Goal: Task Accomplishment & Management: Complete application form

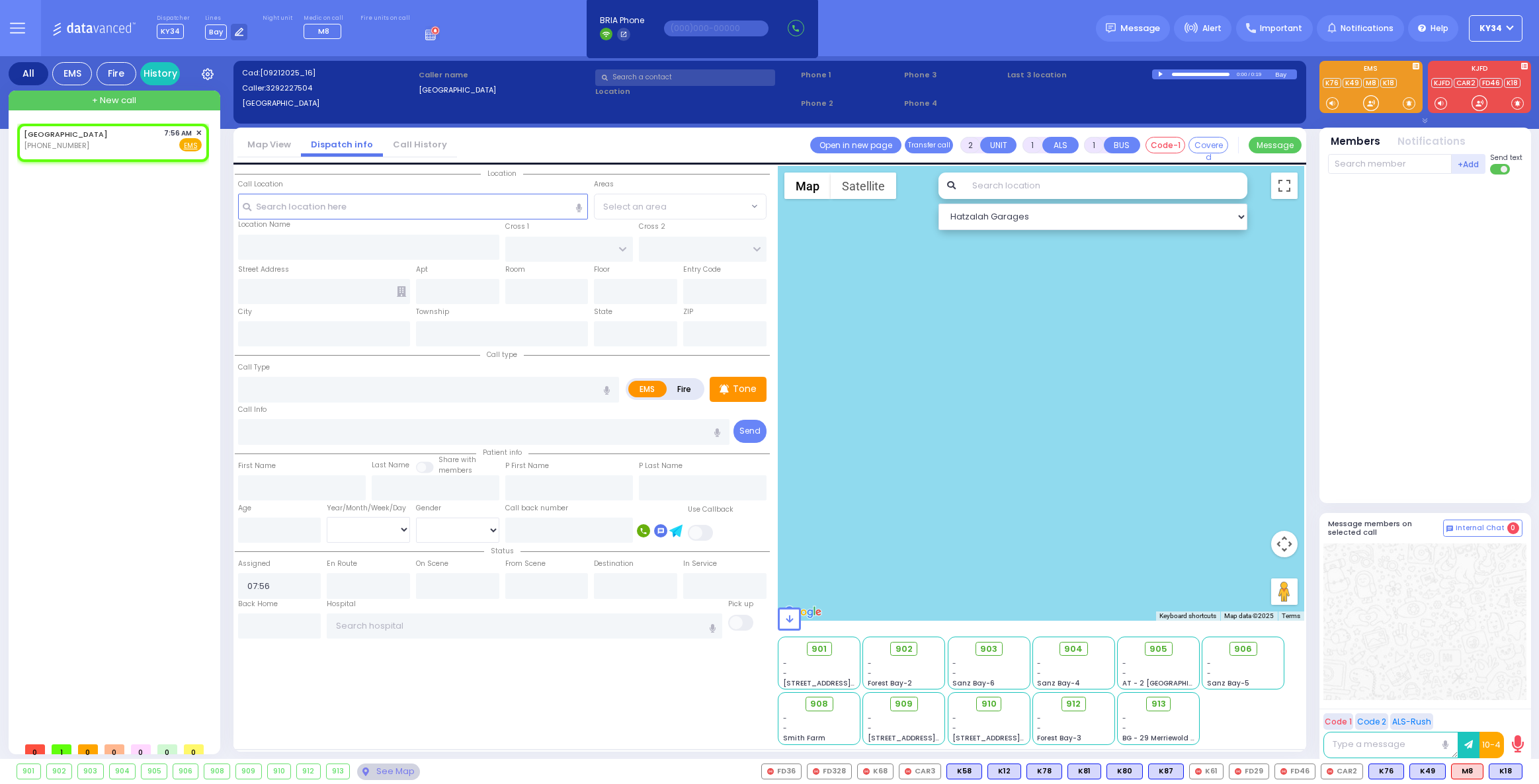
select select
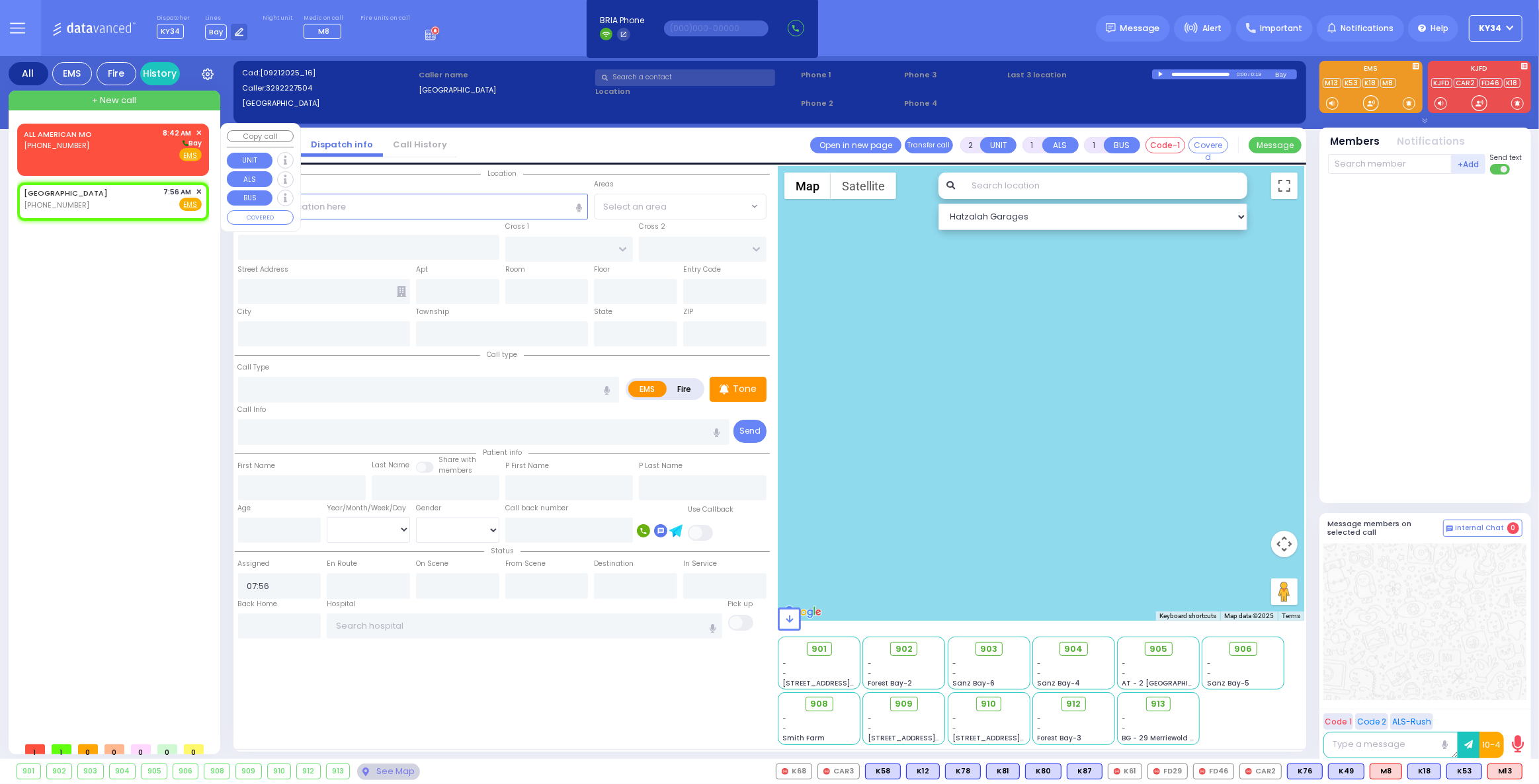
click at [120, 153] on div "ALL AMERICAN MO [PHONE_NUMBER] 8:42 AM ✕ [GEOGRAPHIC_DATA]" at bounding box center [112, 144] width 178 height 34
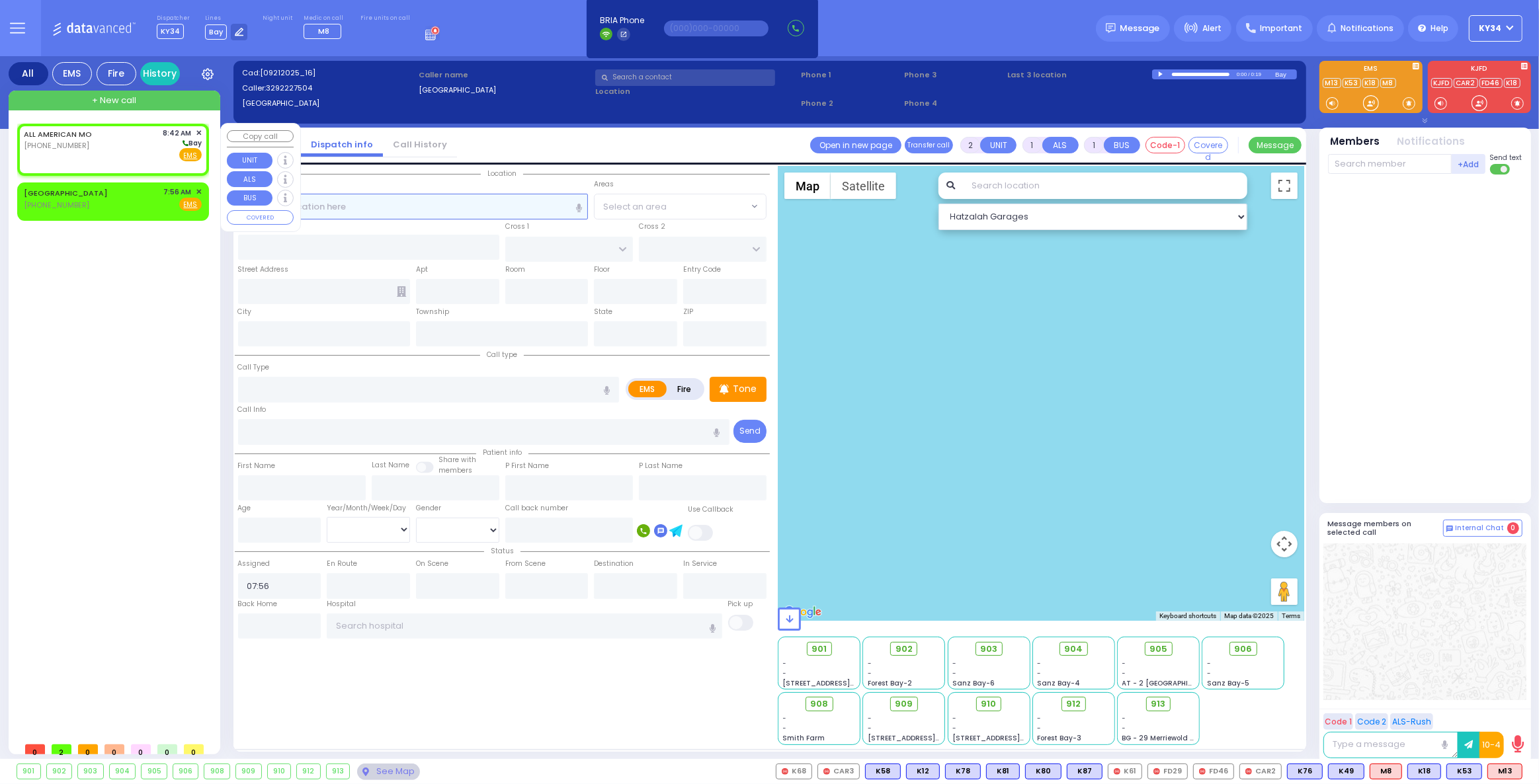
select select
radio input "true"
select select
type input "08:42"
select select "Hatzalah Garages"
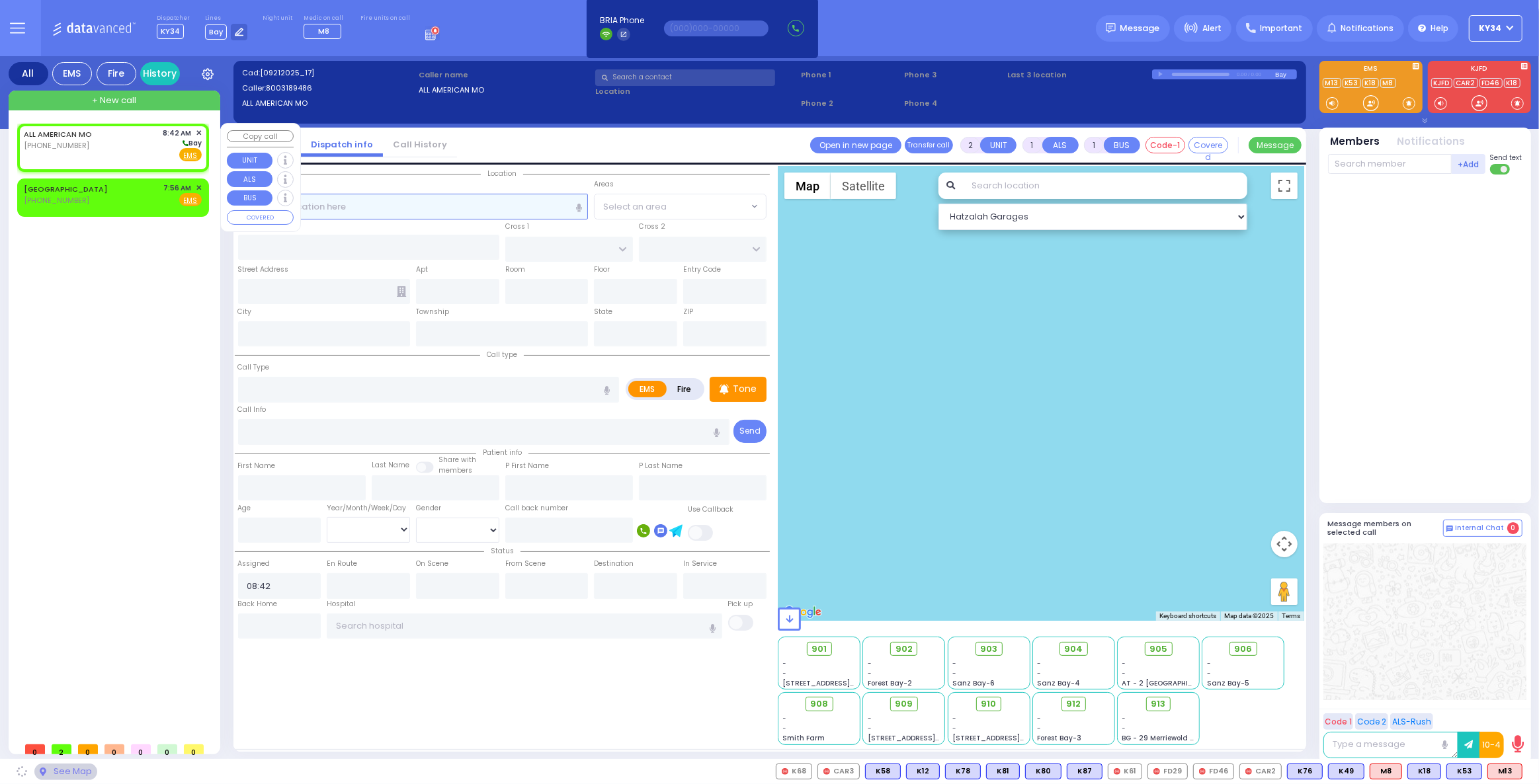
select select
radio input "true"
select select
select select "Hatzalah Garages"
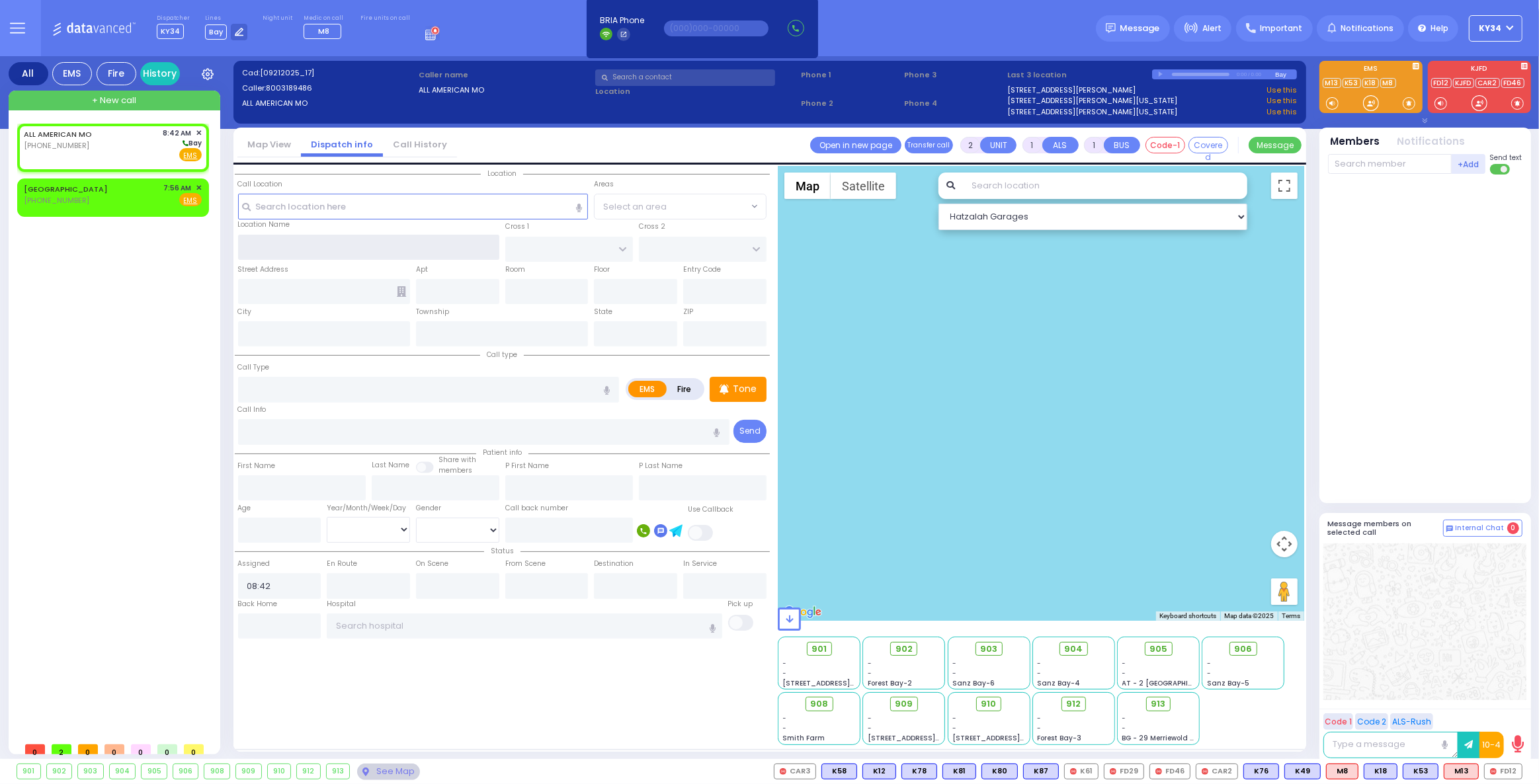
click at [314, 247] on input "text" at bounding box center [368, 247] width 261 height 25
click at [315, 211] on input "text" at bounding box center [413, 206] width 351 height 25
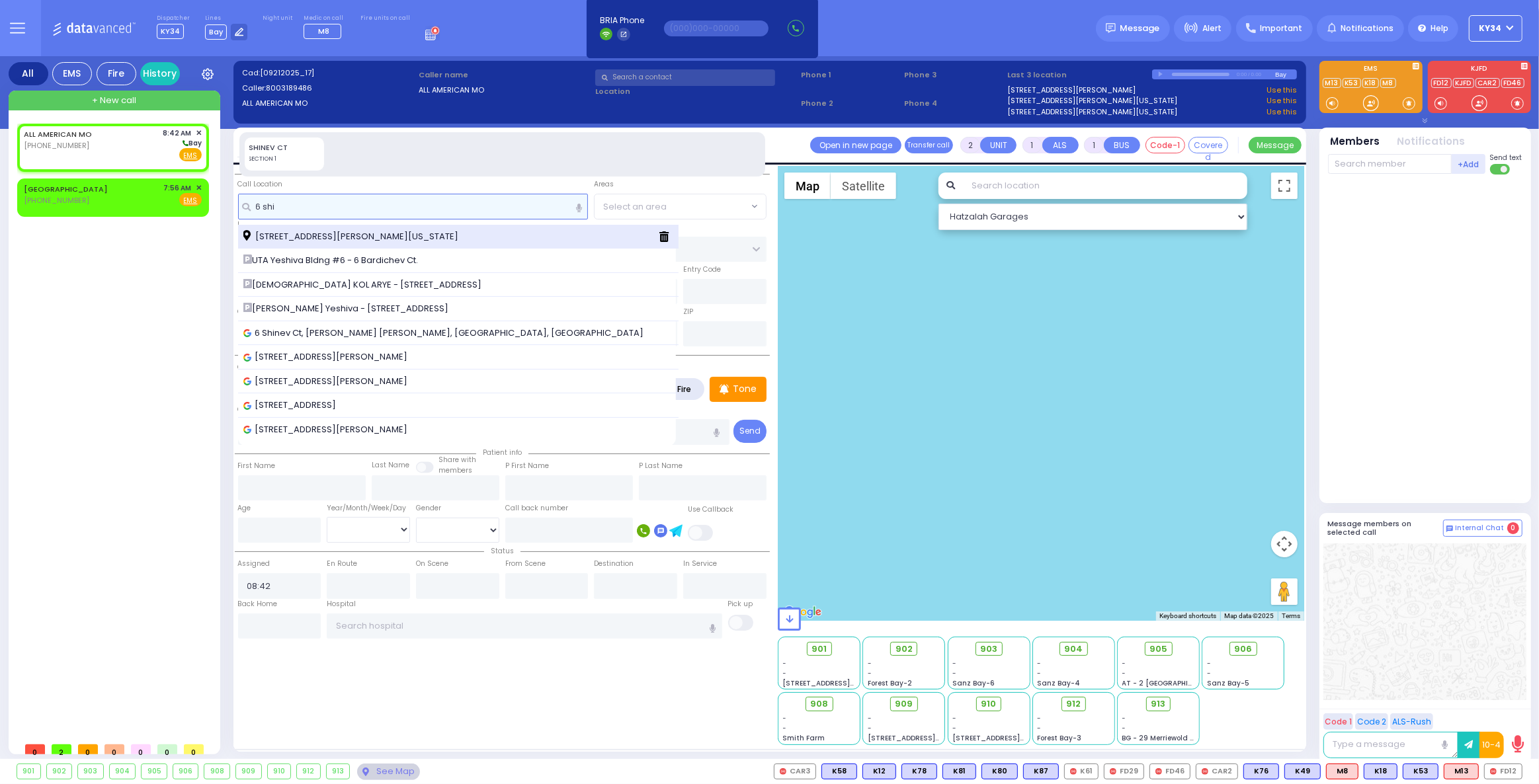
type input "6 shi"
click at [357, 236] on span "[STREET_ADDRESS][PERSON_NAME][US_STATE]" at bounding box center [353, 237] width 219 height 14
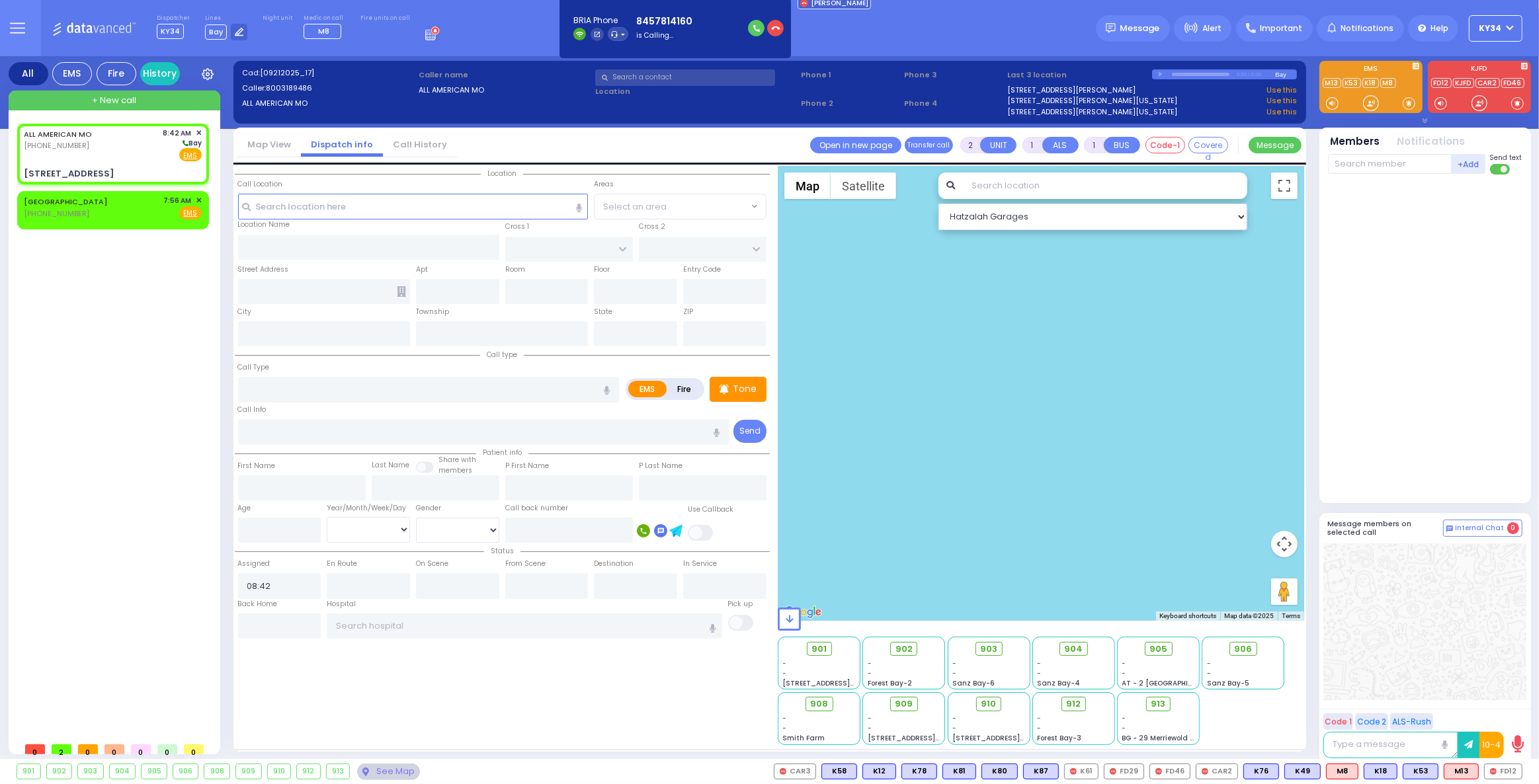
select select
radio input "true"
select select
select select "Hatzalah Garages"
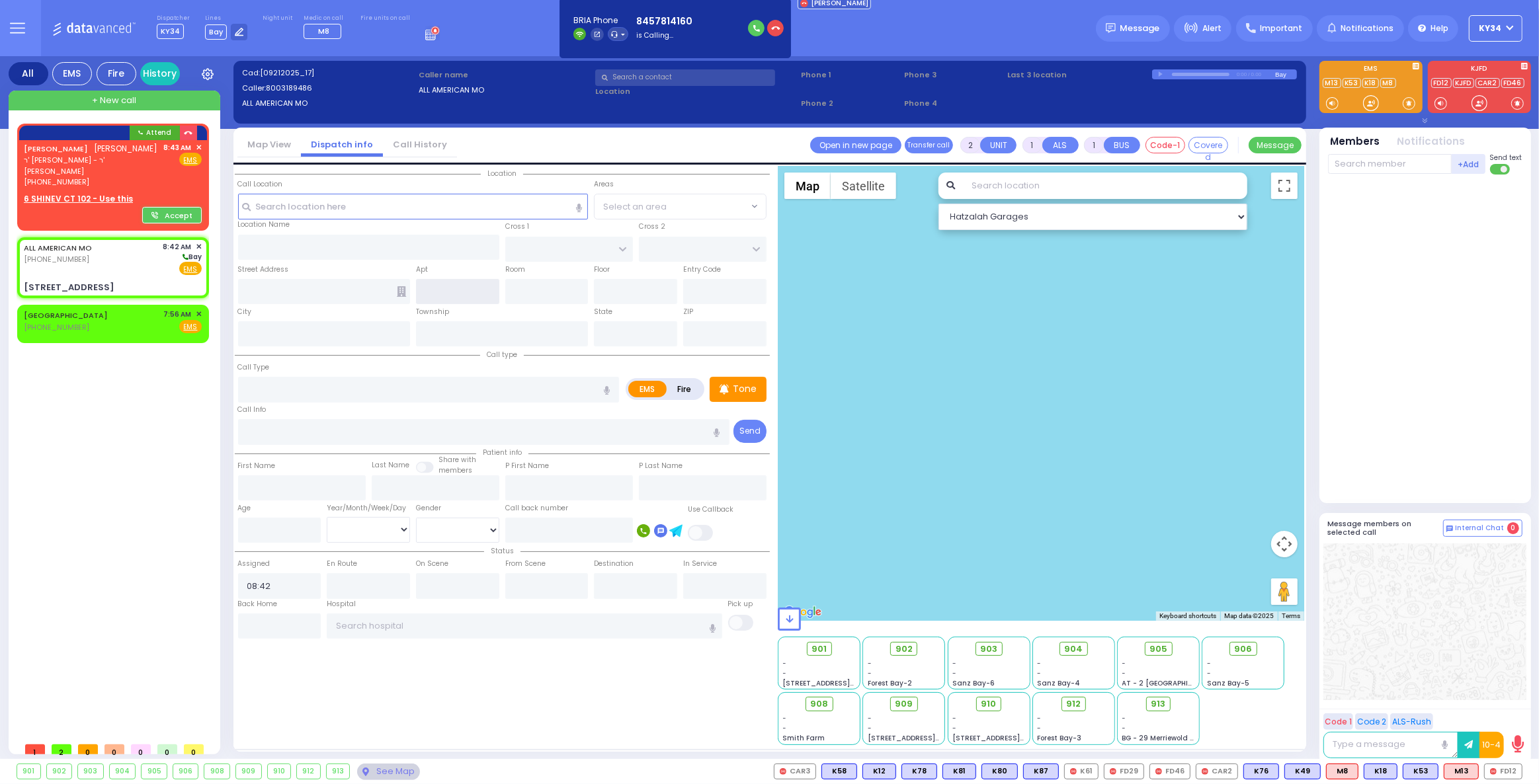
type input "APTA WAY"
type input "[PERSON_NAME] DR"
type input "[STREET_ADDRESS]"
type input "[PERSON_NAME]"
type input "[US_STATE]"
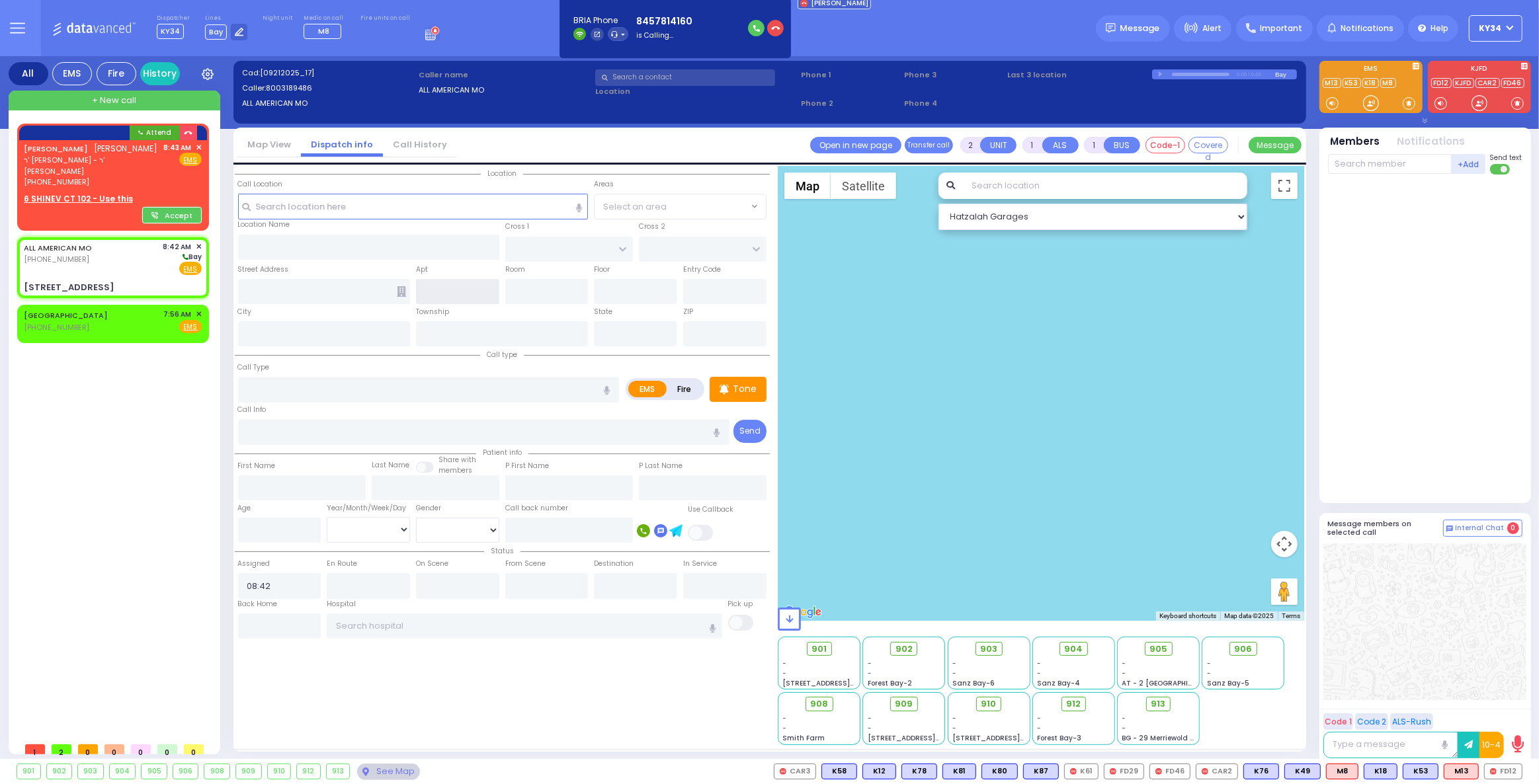
type input "10950"
select select "SECTION 1"
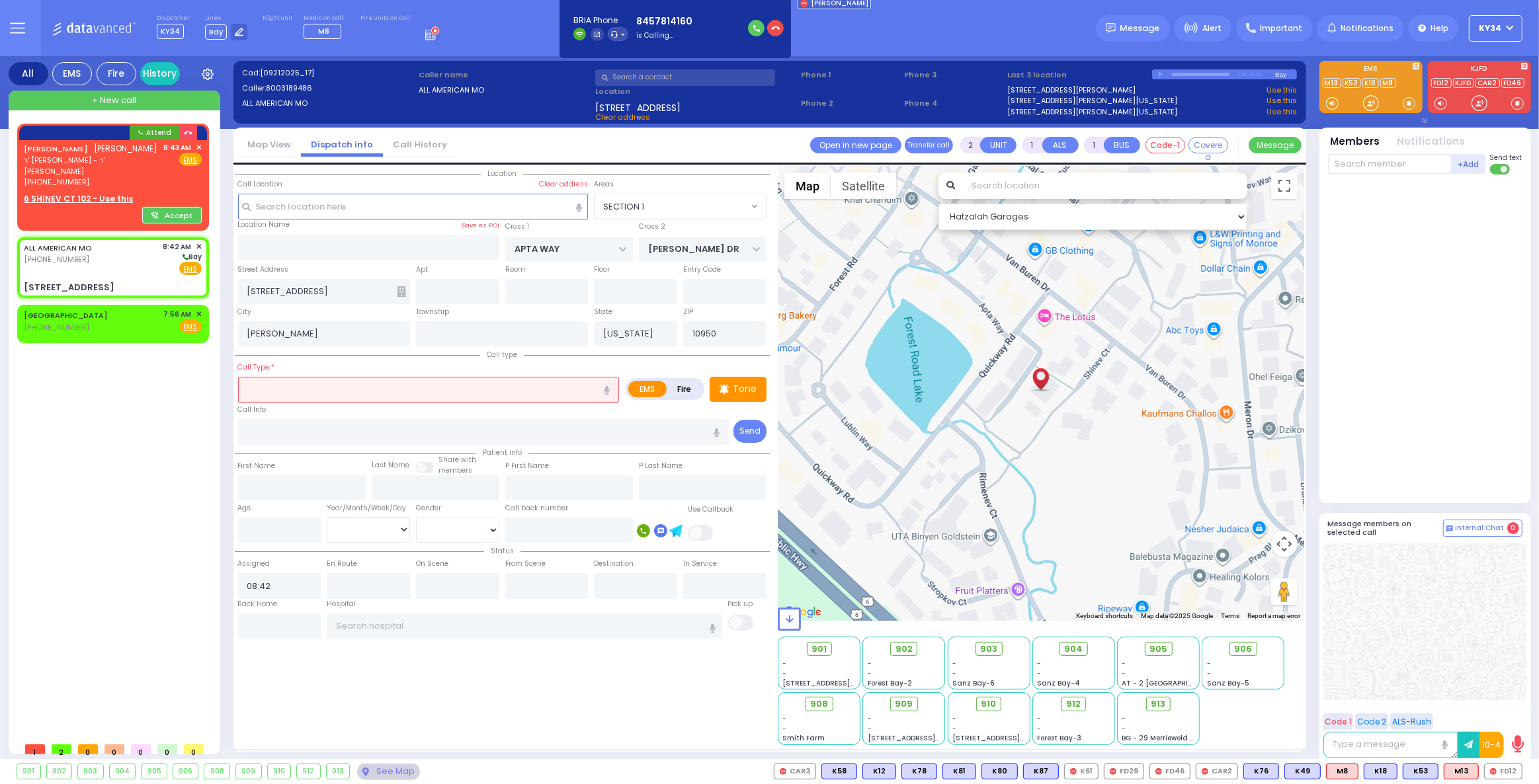
click at [356, 388] on input "text" at bounding box center [429, 390] width 382 height 25
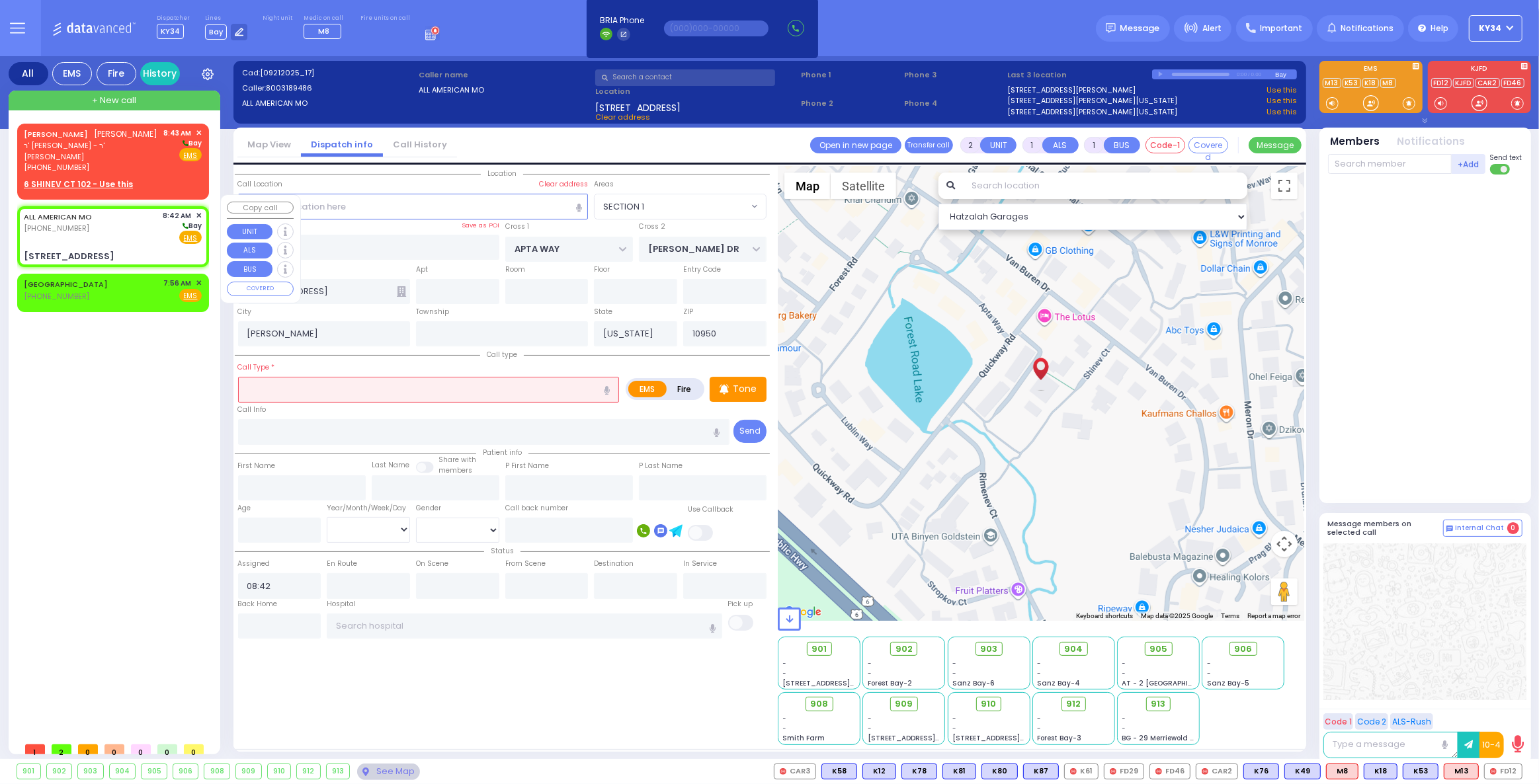
click at [390, 386] on input "text" at bounding box center [429, 390] width 382 height 25
click at [147, 158] on div "[PERSON_NAME] [PERSON_NAME] ר' [PERSON_NAME]' [PERSON_NAME] [PHONE_NUMBER] 8:43…" at bounding box center [112, 150] width 178 height 46
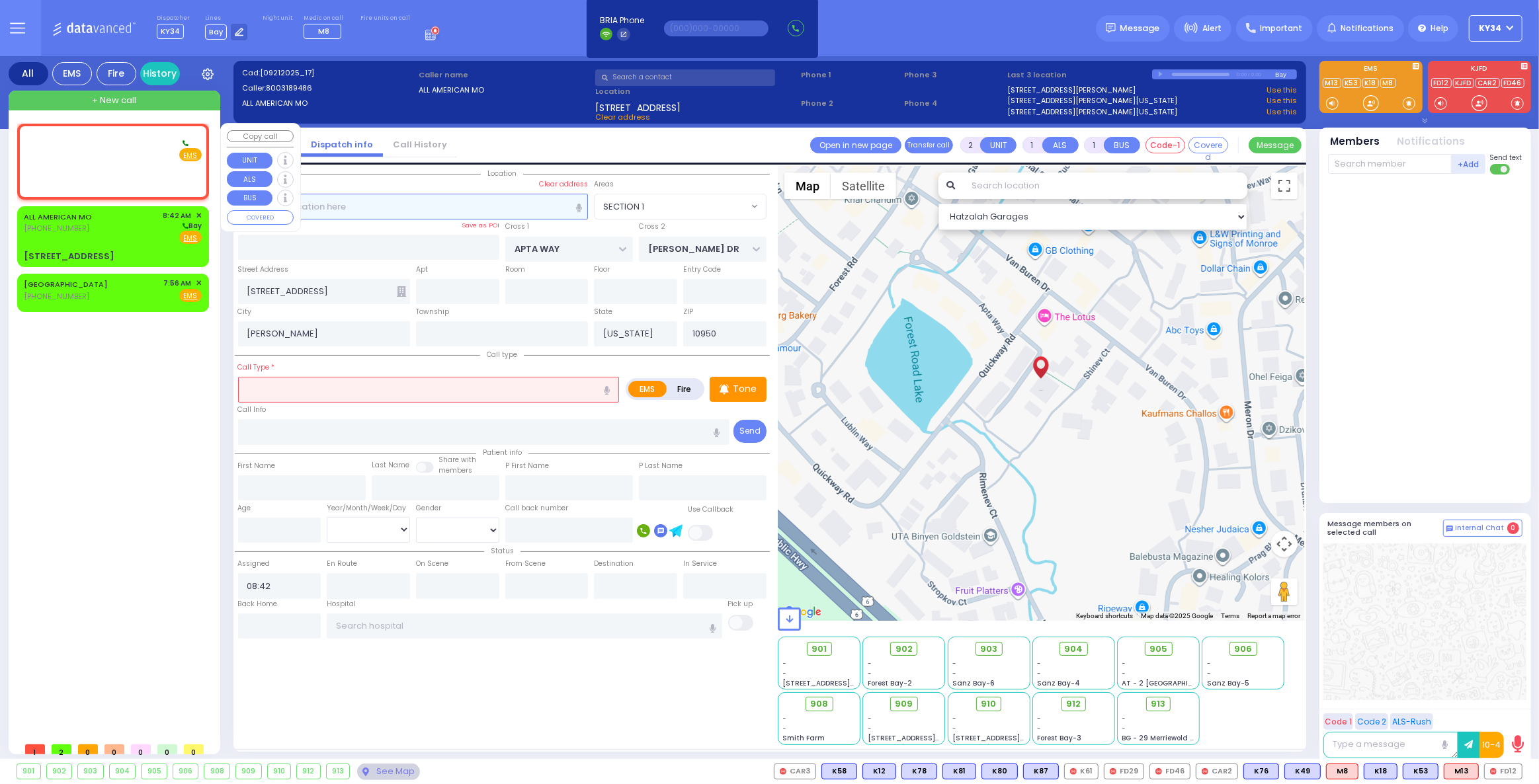
select select
radio input "true"
type input "[PERSON_NAME]"
type input "SILBERSTEIN"
select select
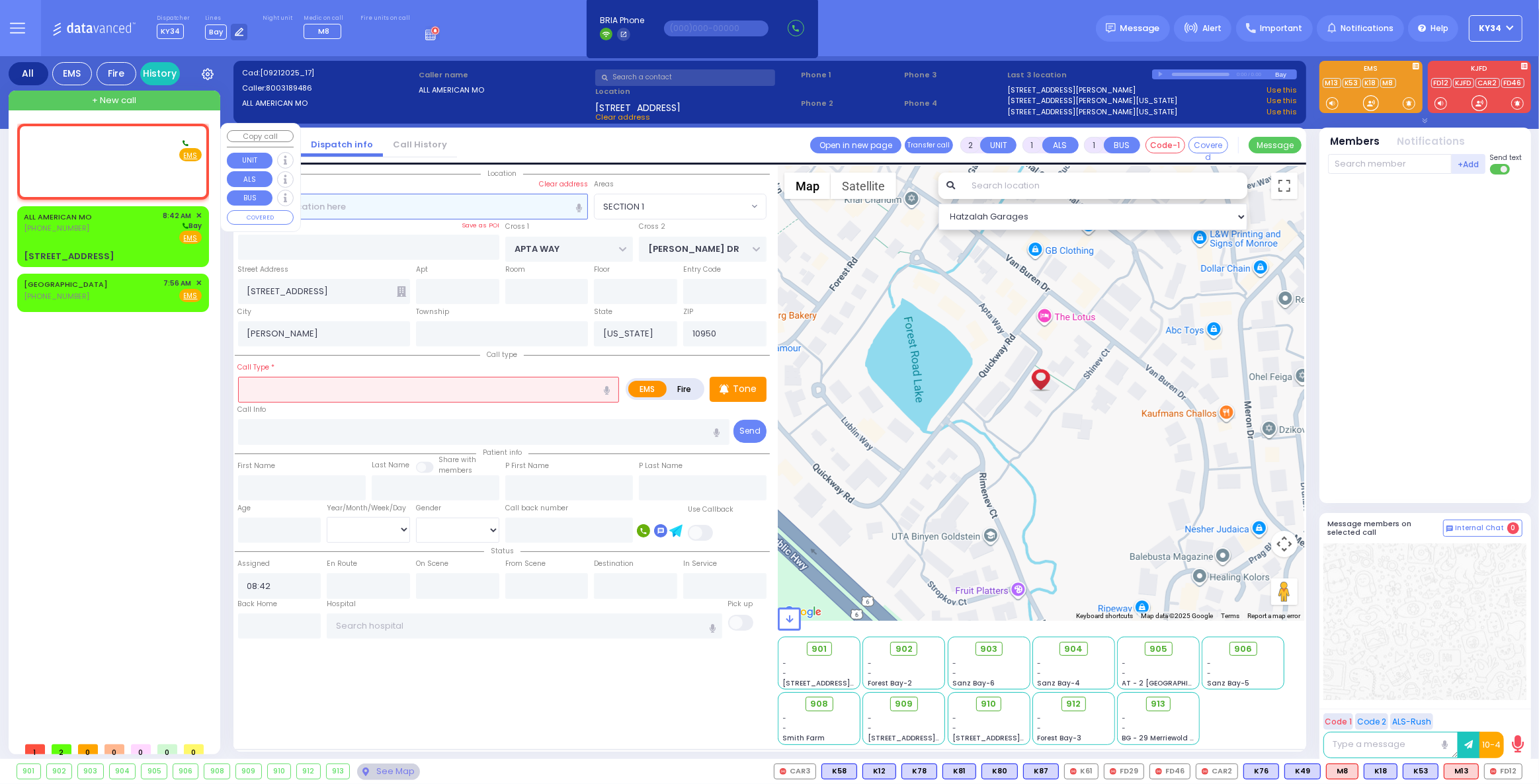
type input "08:43"
select select "Hatzalah Garages"
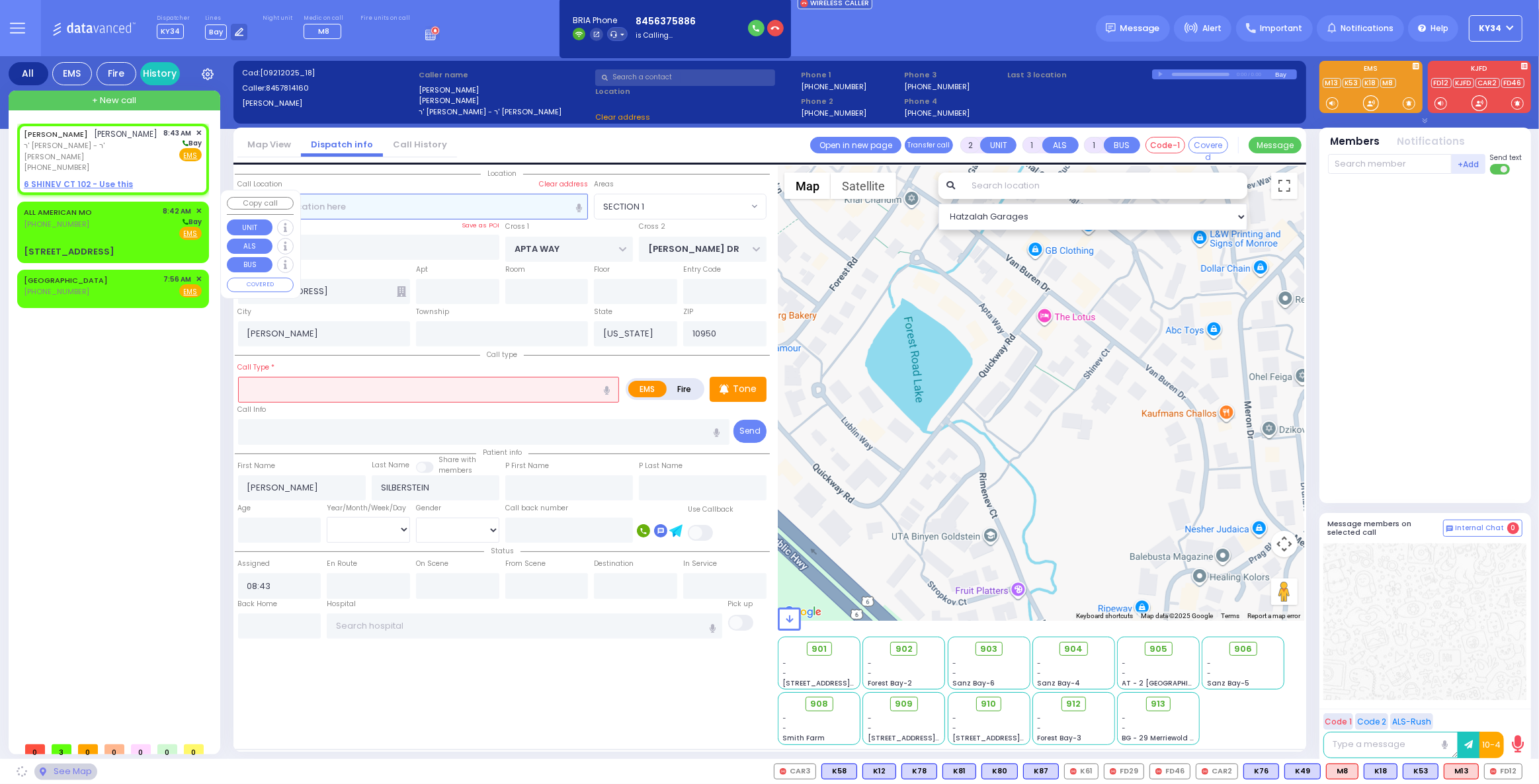
select select
radio input "true"
select select
select select "Hatzalah Garages"
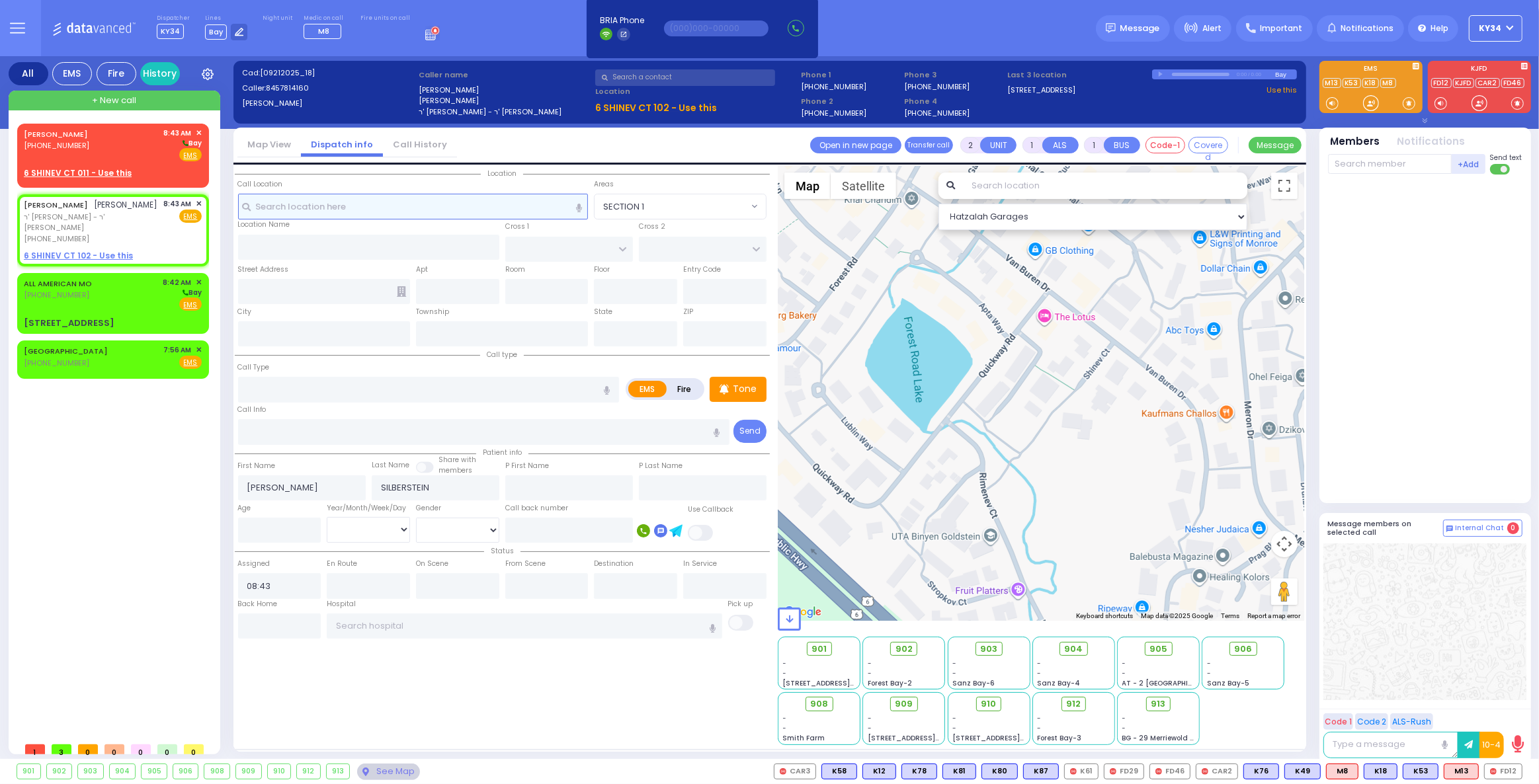
select select
radio input "true"
select select
select select "Hatzalah Garages"
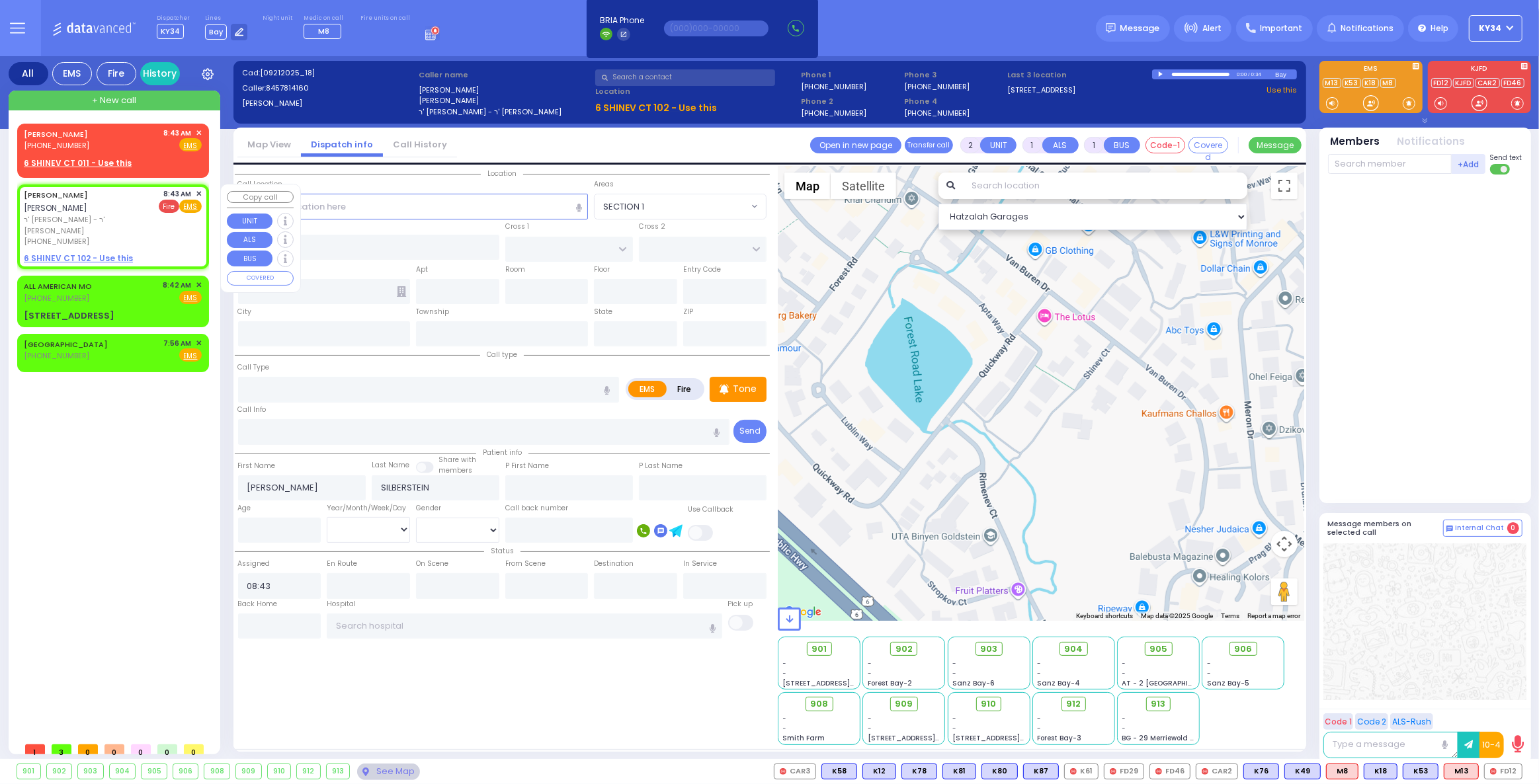
click at [174, 205] on span "Fire" at bounding box center [169, 206] width 20 height 14
select select
radio input "false"
radio input "true"
select select
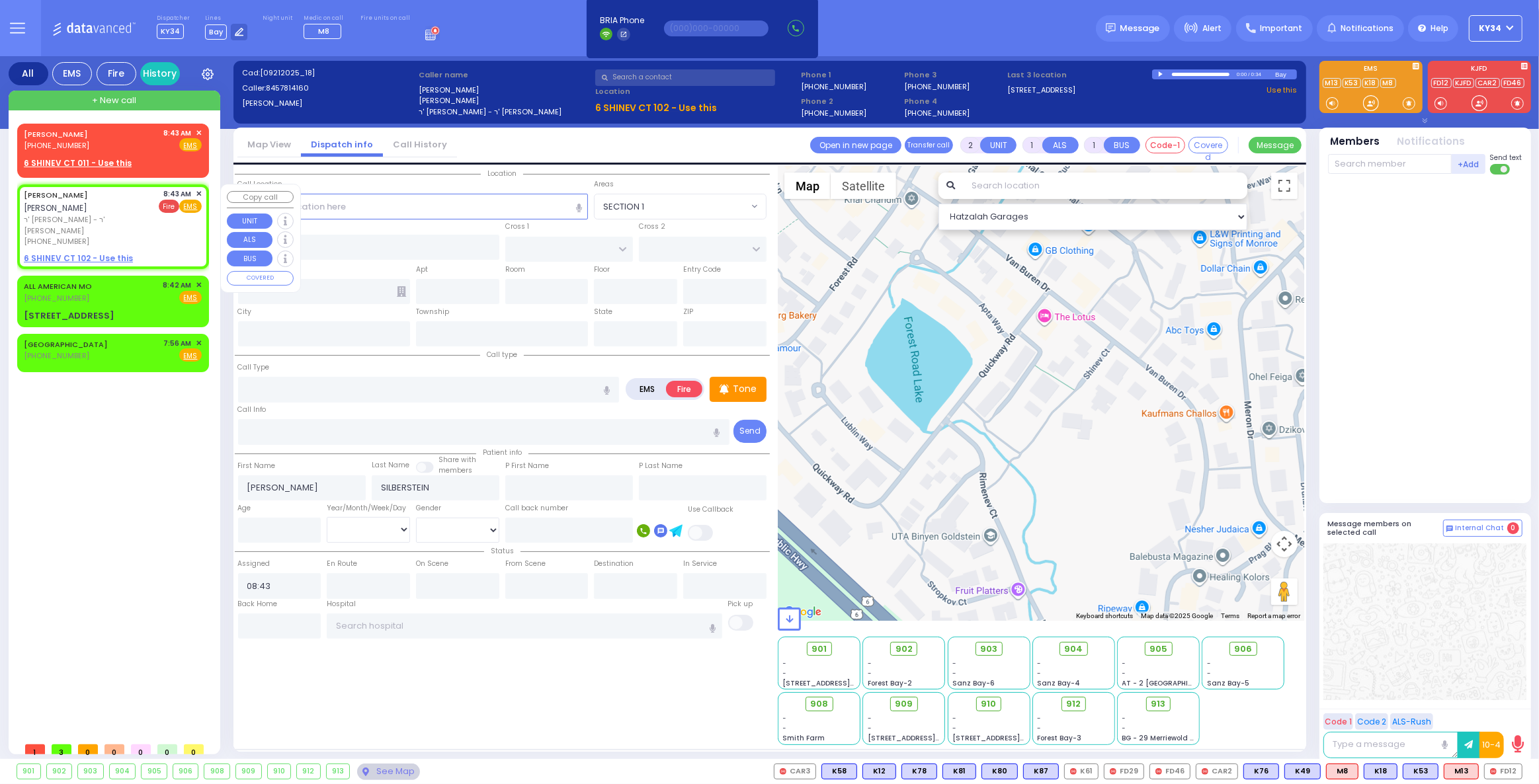
select select "Hatzalah Garages"
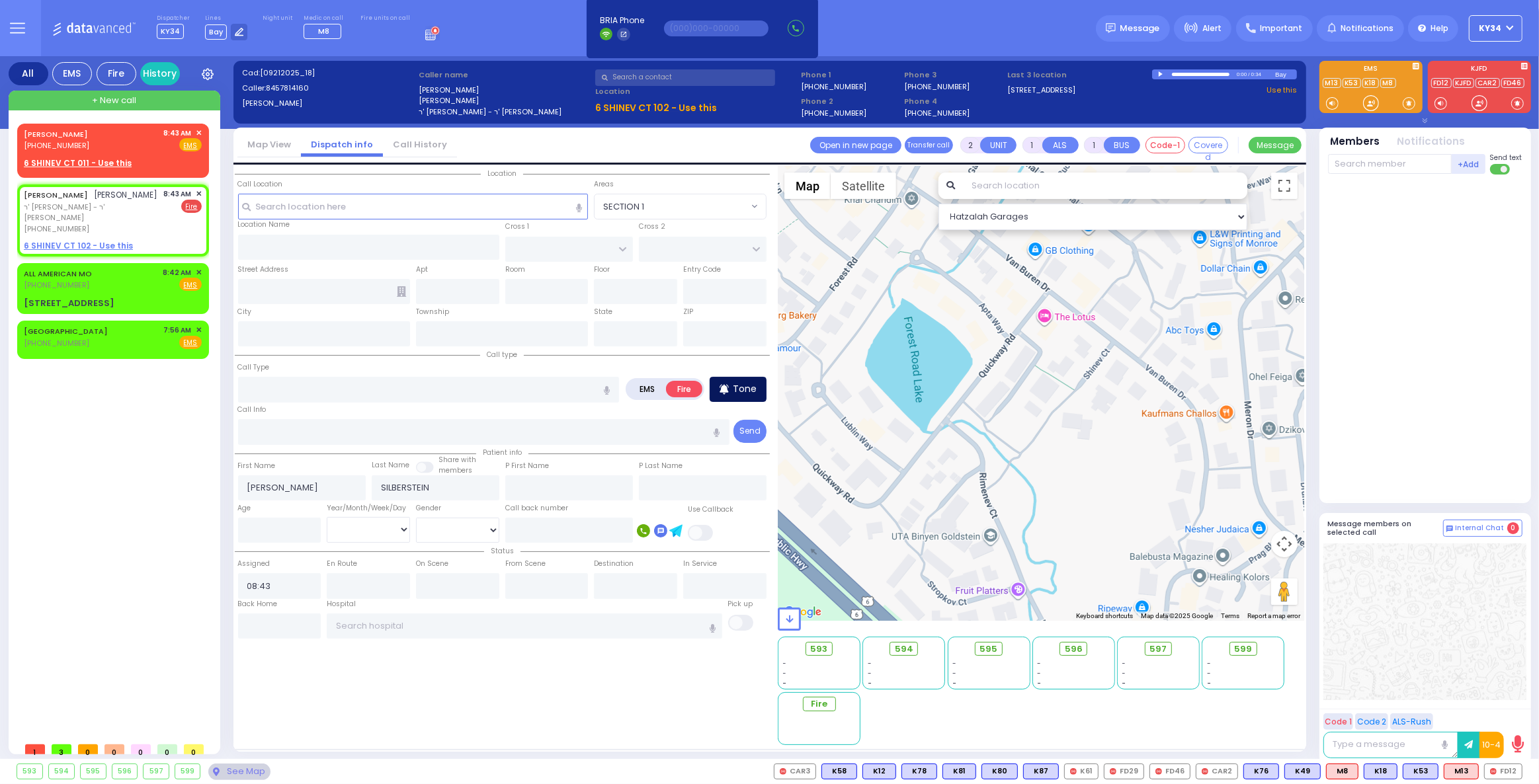
click at [735, 389] on p "Tone" at bounding box center [744, 390] width 23 height 14
click at [347, 389] on input "text" at bounding box center [429, 390] width 382 height 25
click at [346, 410] on div "AUTOMATIC FIRE ALARM" at bounding box center [430, 415] width 374 height 14
type input "AUTOMATIC FIRE ALARM"
type input "3"
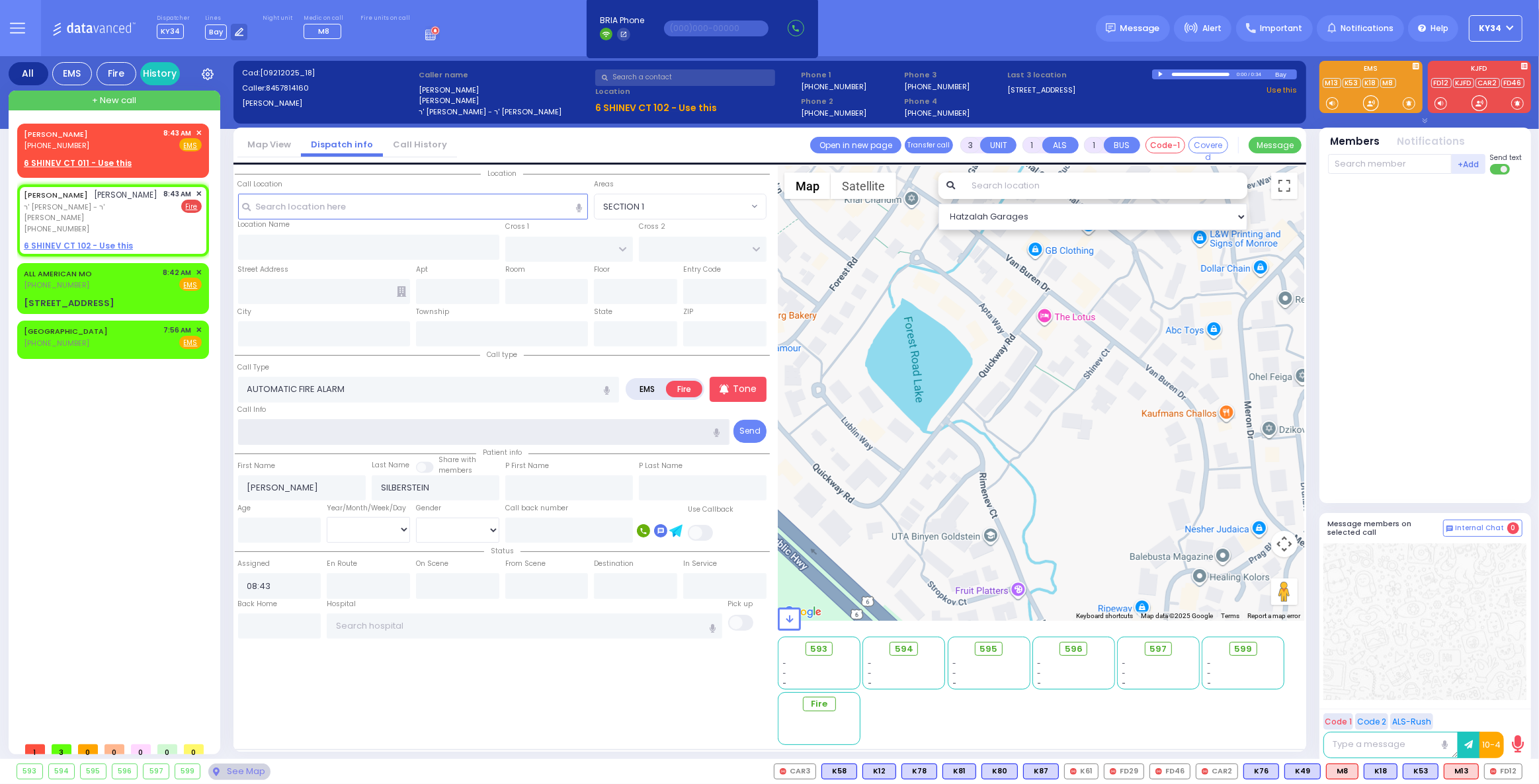
click at [343, 430] on input "text" at bounding box center [483, 432] width 492 height 25
select select
radio input "true"
select select
select select "Hatzalah Garages"
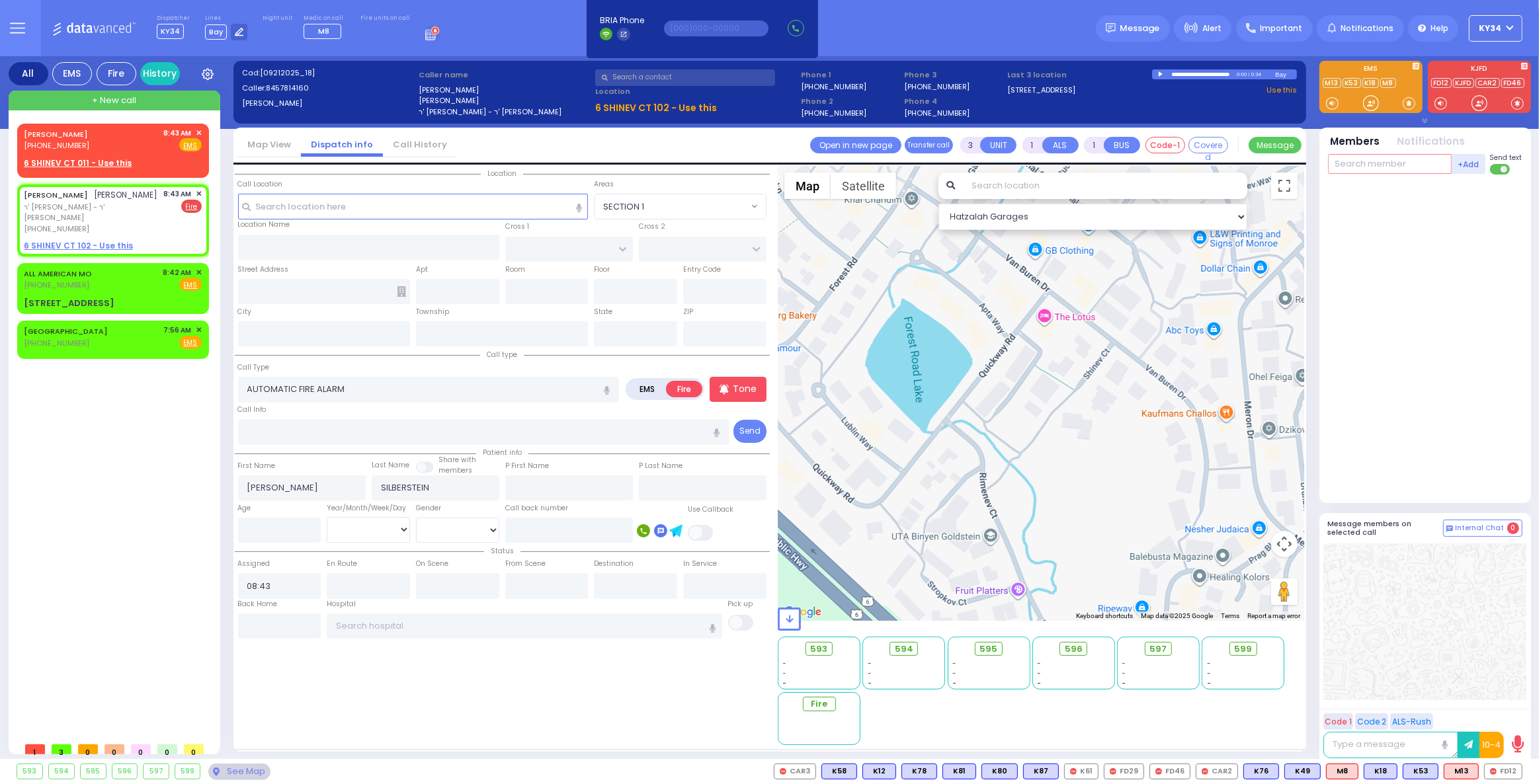
click at [1359, 167] on input "text" at bounding box center [1390, 164] width 124 height 19
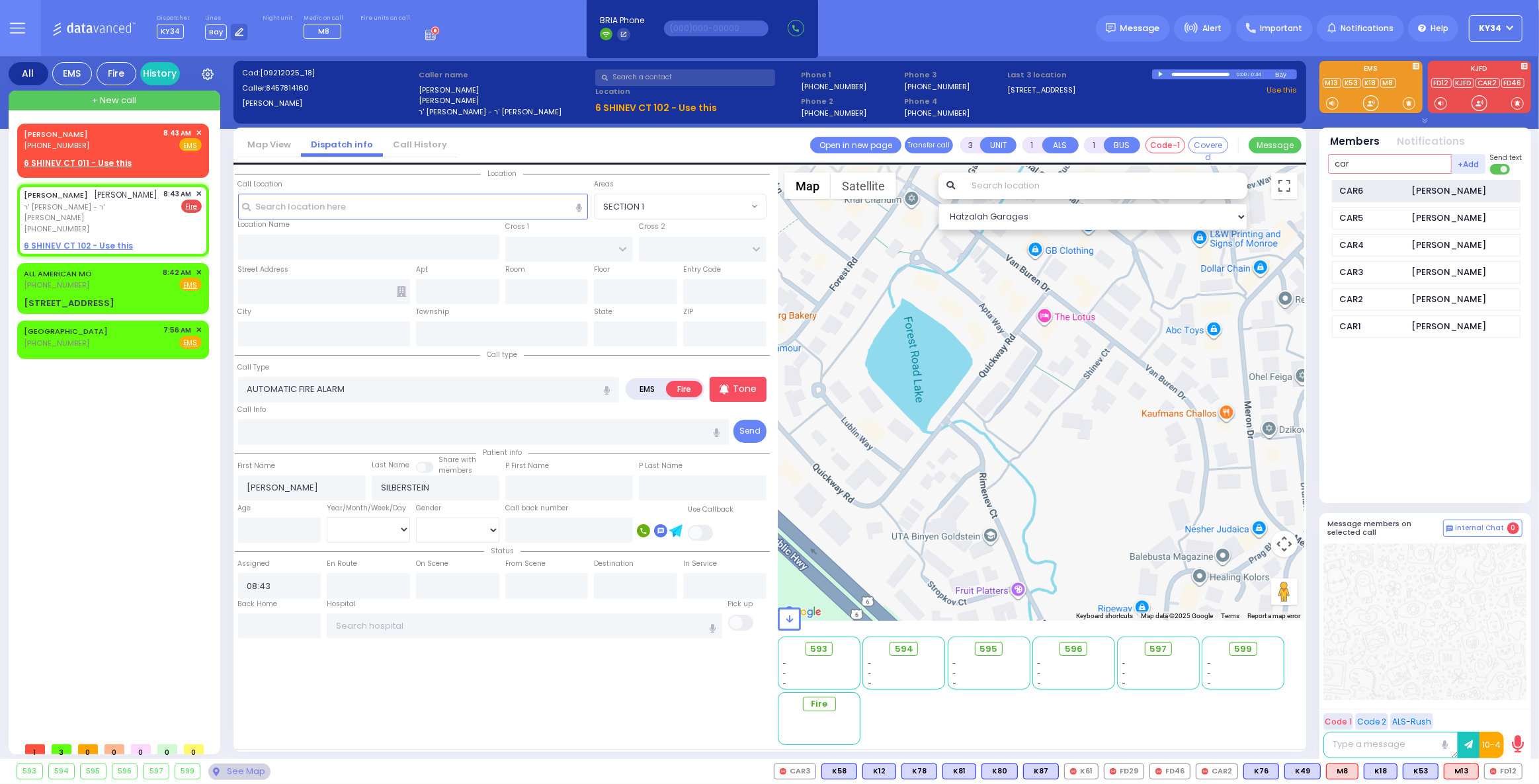
type input "car"
click at [1399, 189] on div "CAR6" at bounding box center [1372, 191] width 66 height 14
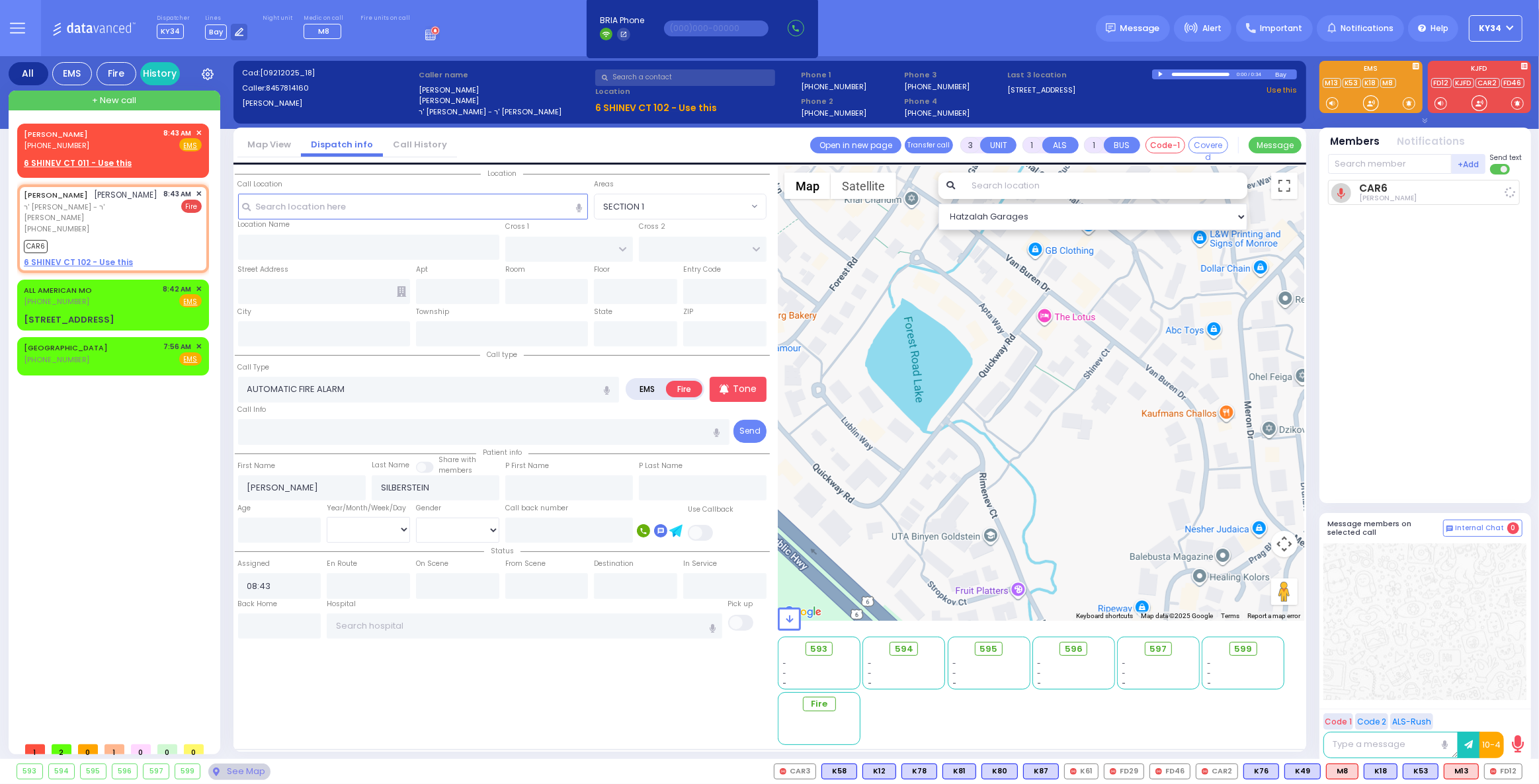
select select
radio input "true"
select select
type input "08:44"
select select "Hatzalah Garages"
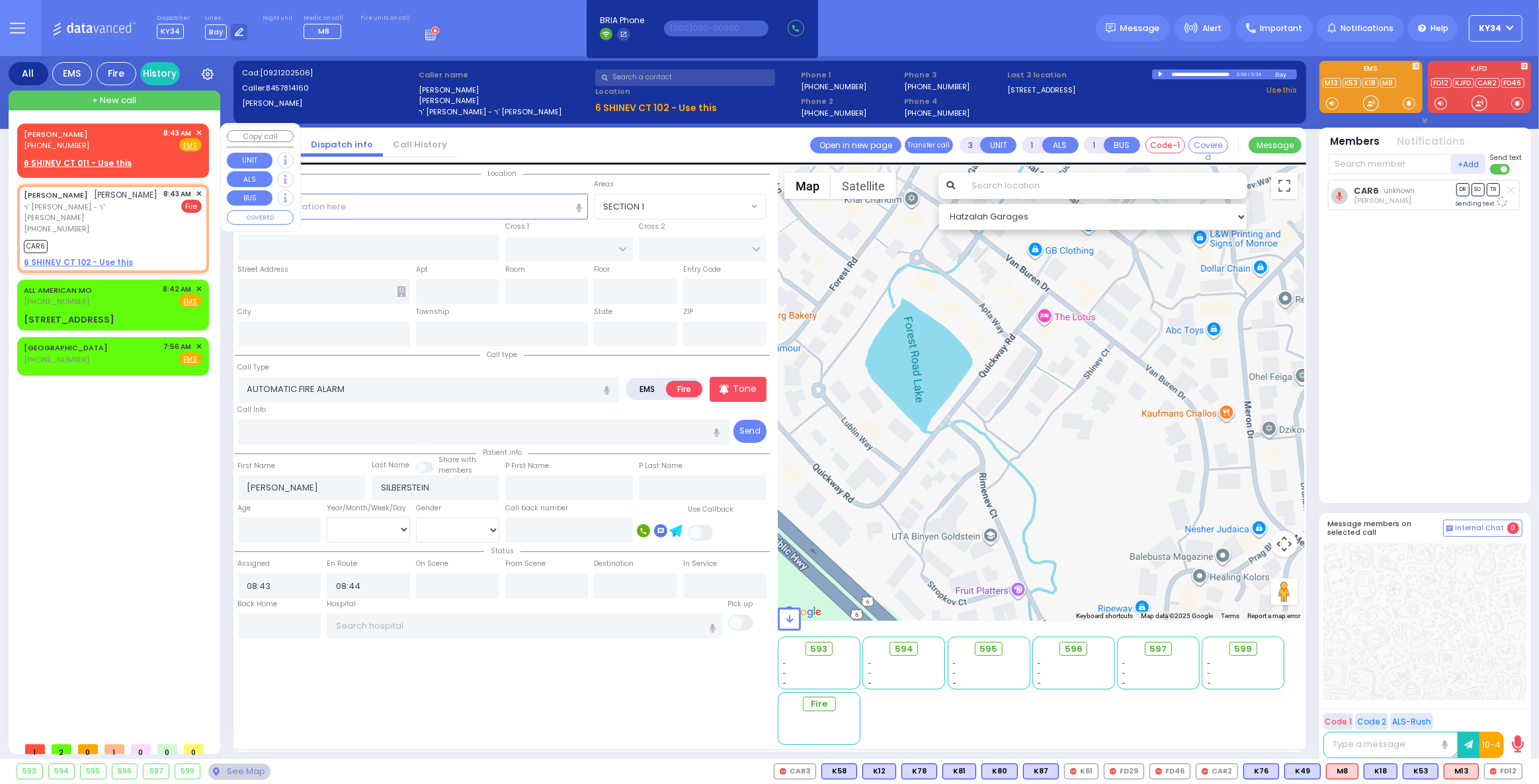
click at [140, 150] on div "[PERSON_NAME] [PHONE_NUMBER] 8:43 AM ✕ Fire EMS" at bounding box center [112, 139] width 178 height 24
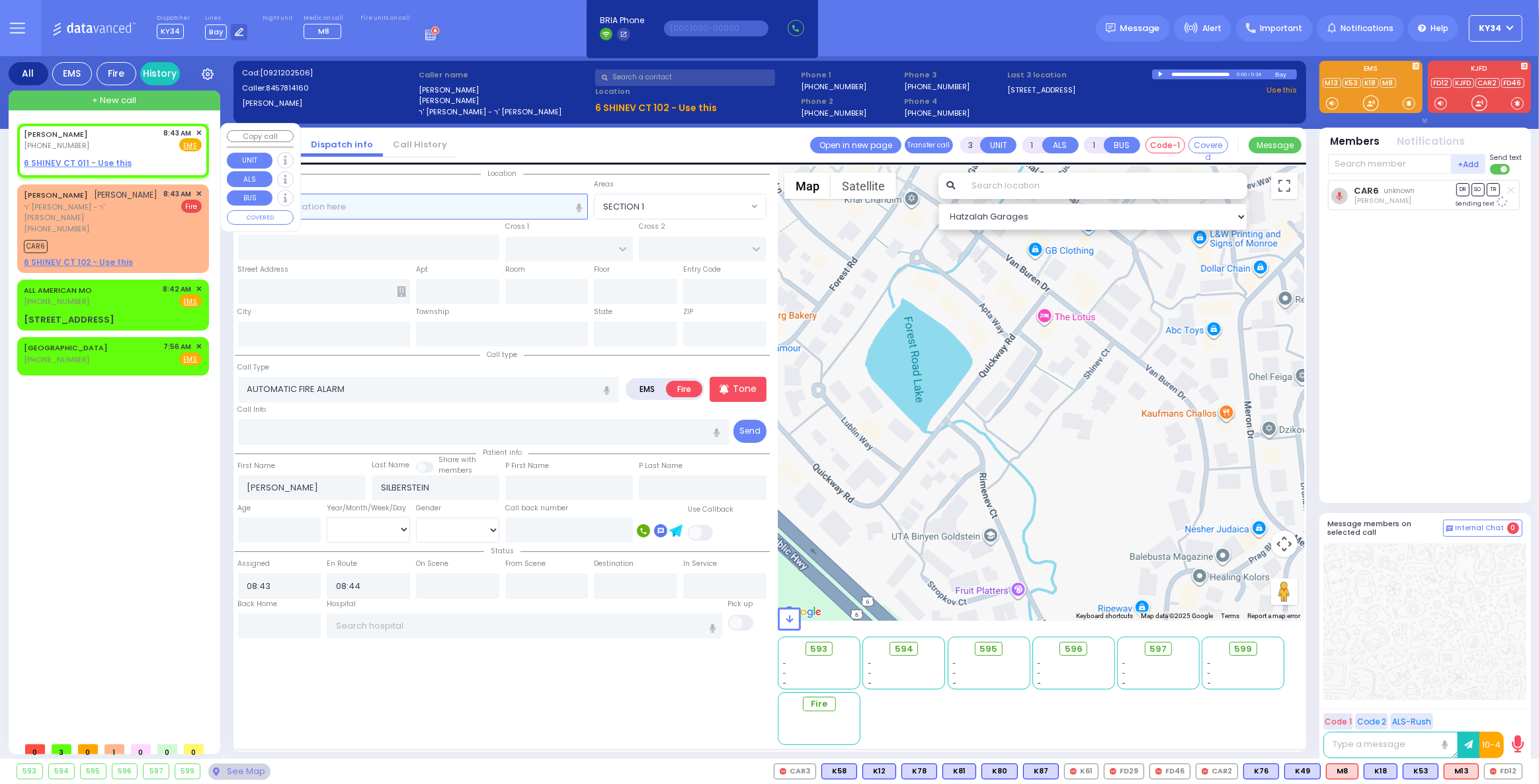
type input "2"
select select
radio input "true"
type input "[PERSON_NAME]"
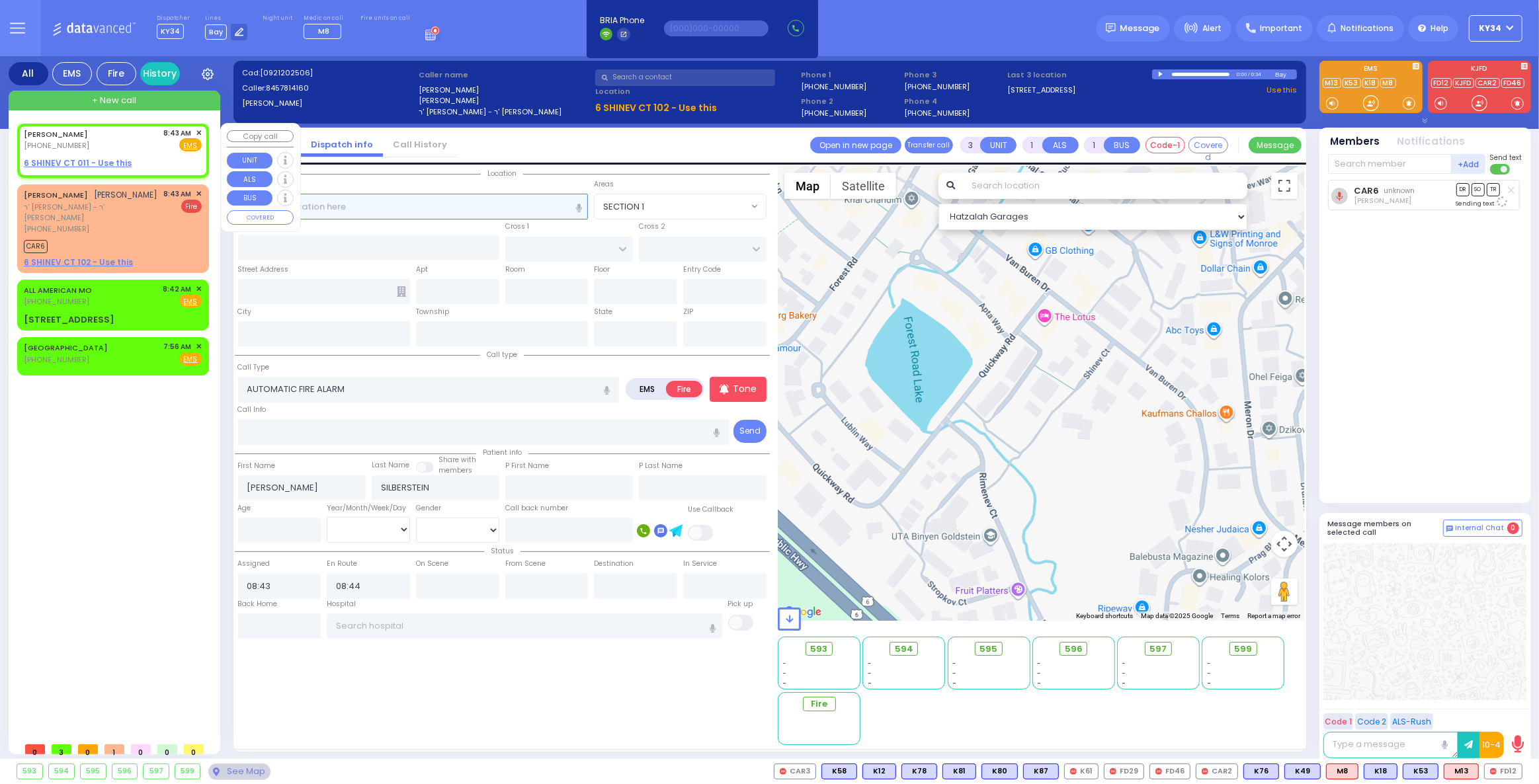
select select
select select "Hatzalah Garages"
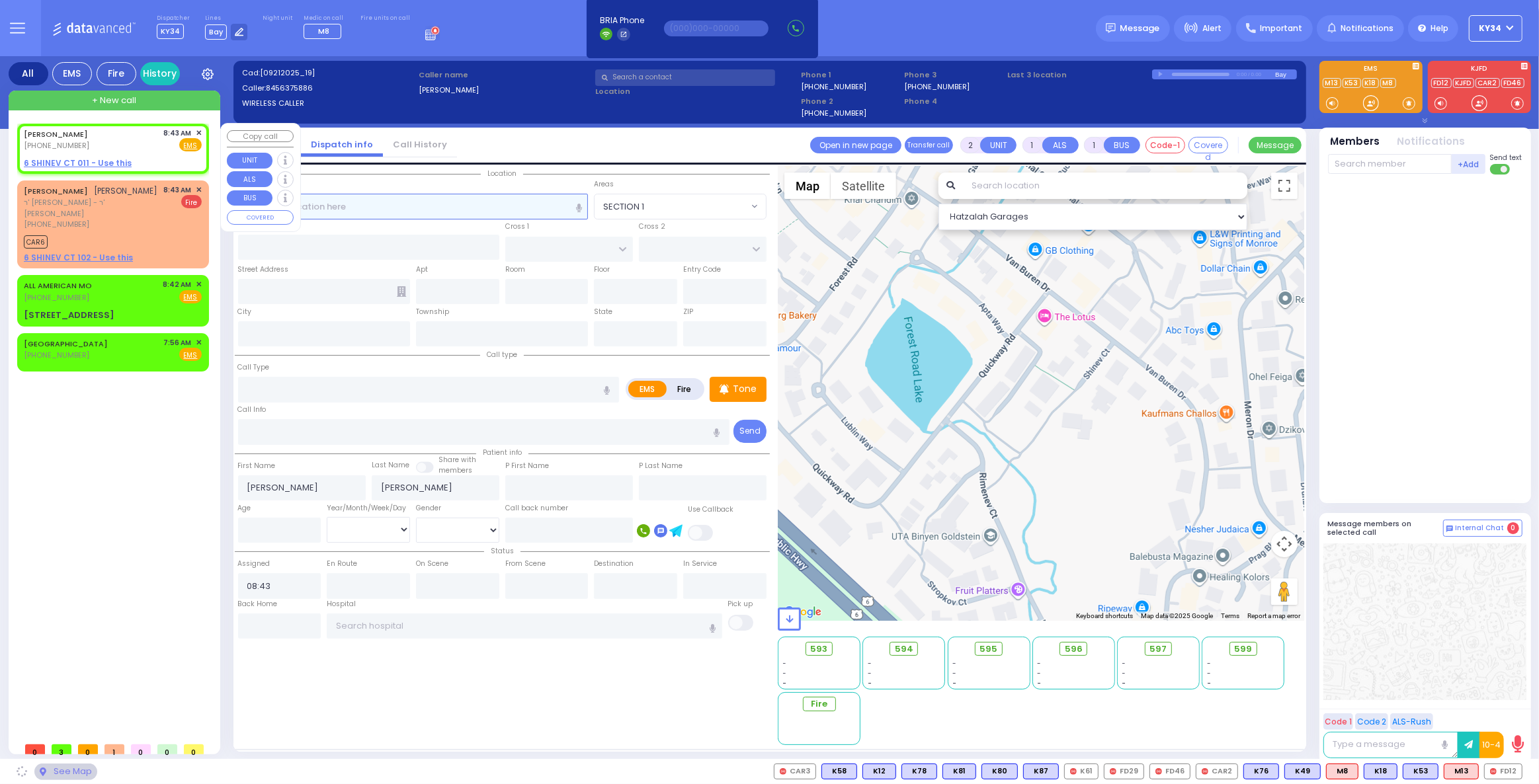
select select
radio input "true"
select select
select select "Hatzalah Garages"
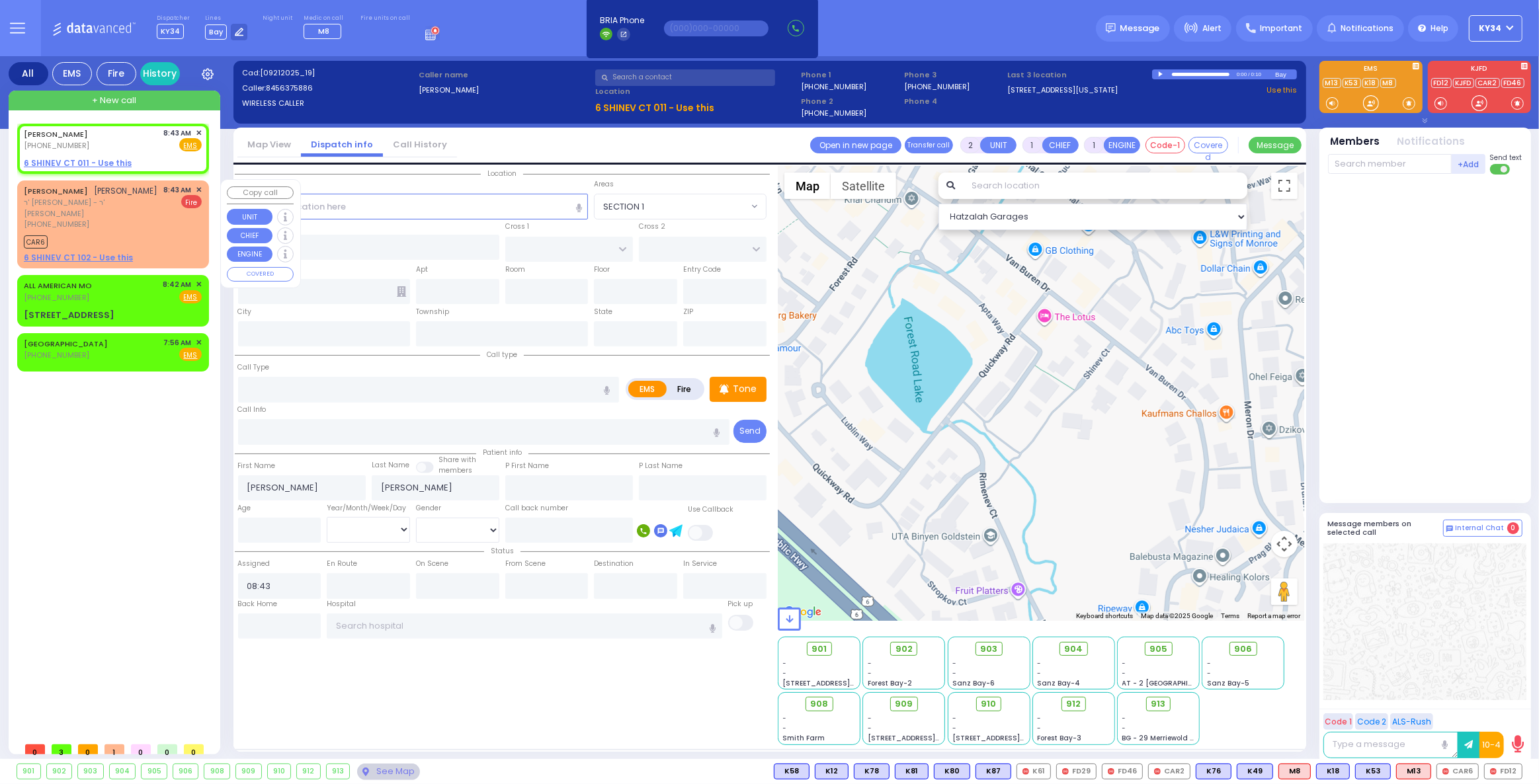
click at [142, 232] on div "CAR6" at bounding box center [112, 240] width 178 height 17
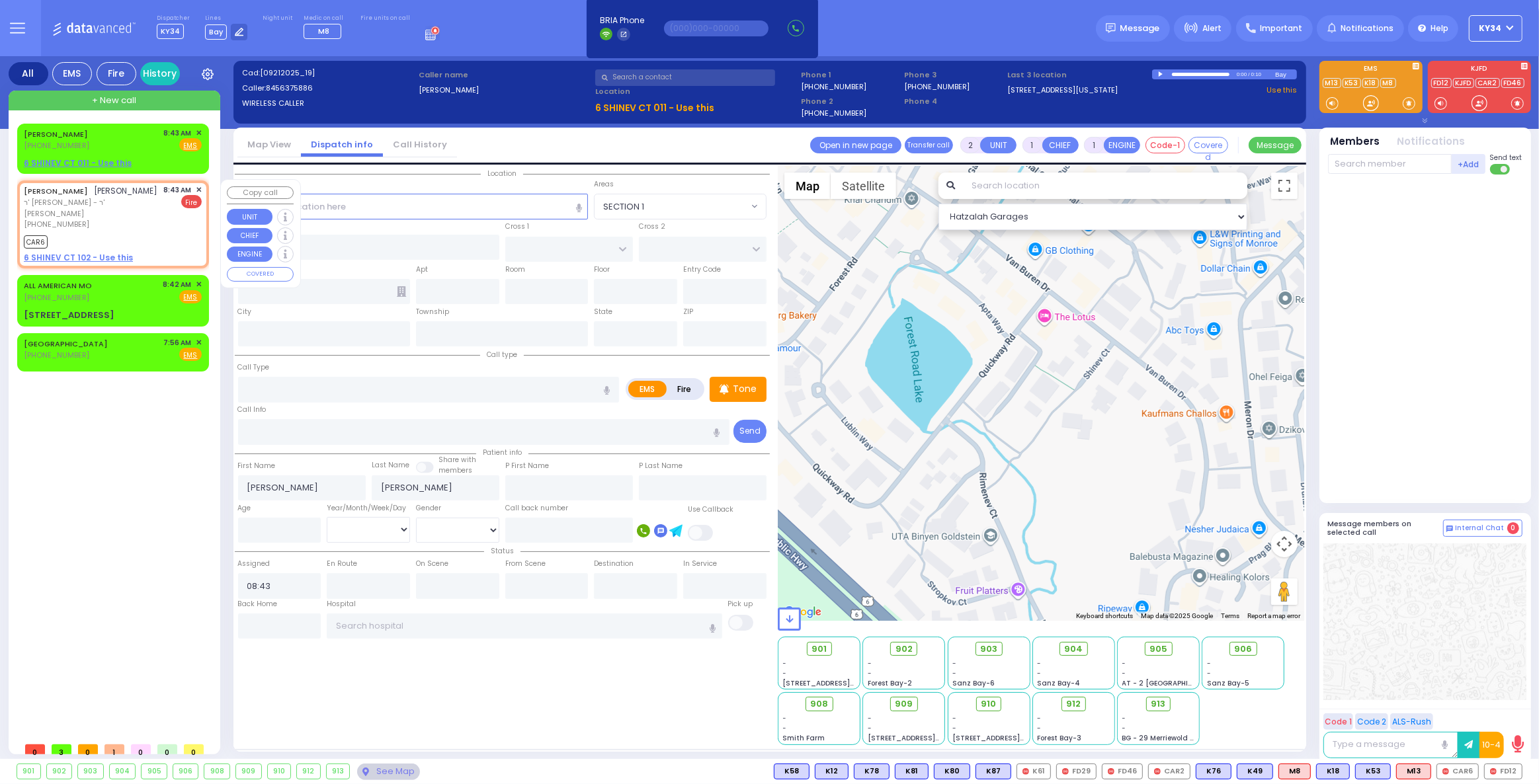
type input "3"
select select
type input "AUTOMATIC FIRE ALARM"
radio input "false"
radio input "true"
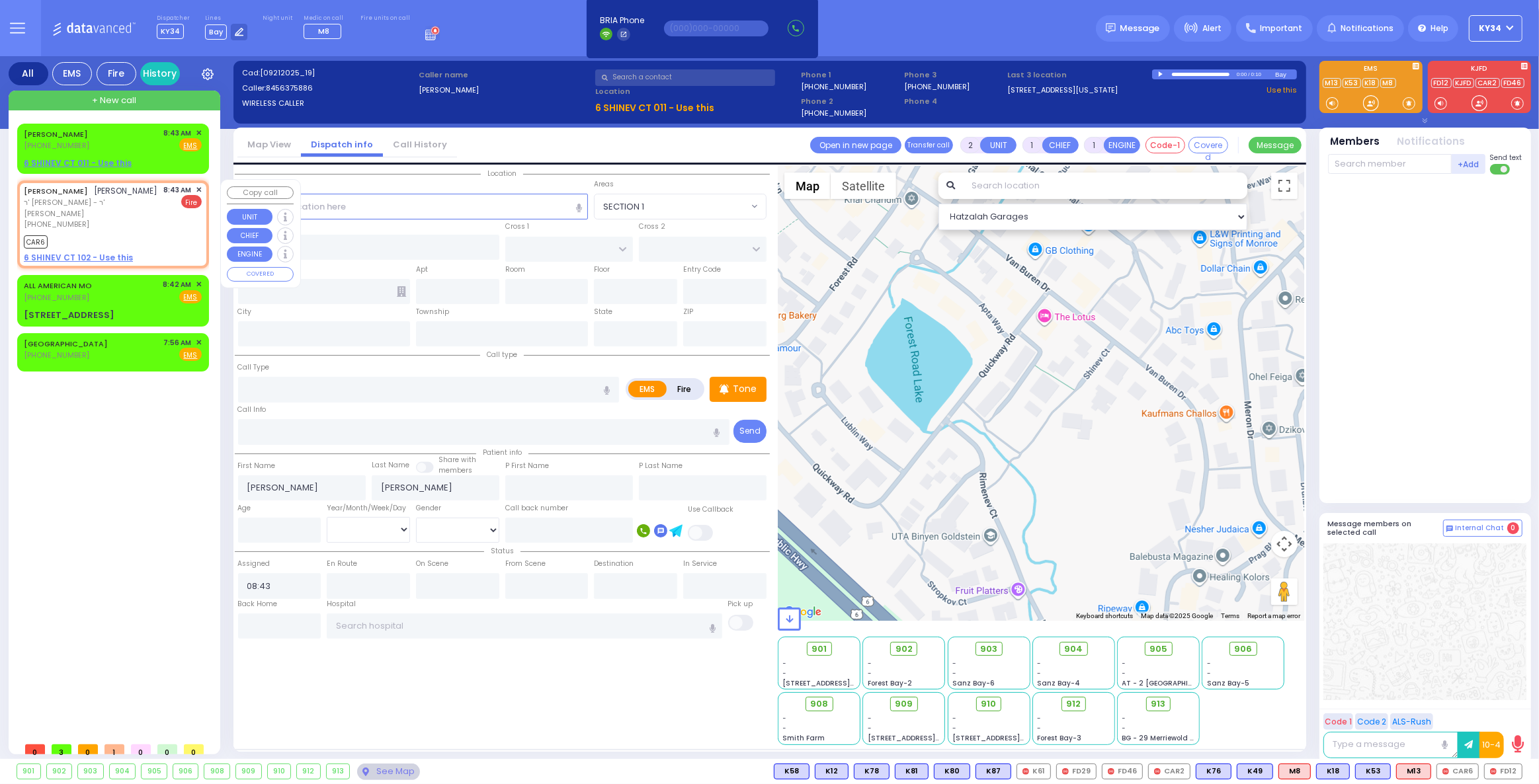
type input "[PERSON_NAME]"
type input "SILBERSTEIN"
select select
type input "08:44"
select select "Hatzalah Garages"
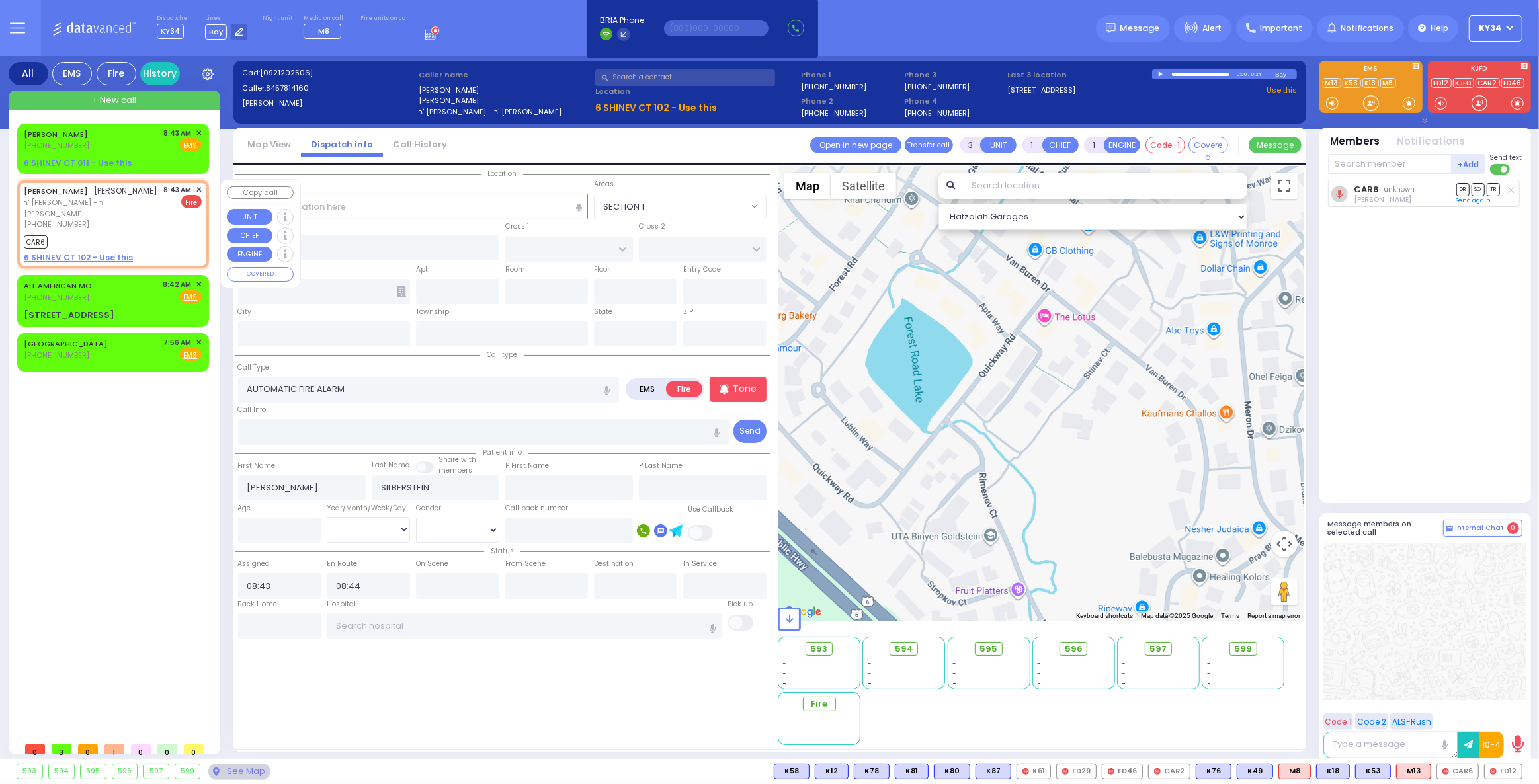
click at [89, 252] on u "6 SHINEV CT 102 - Use this" at bounding box center [78, 258] width 109 height 12
select select
radio input "true"
select select
select select "Hatzalah Garages"
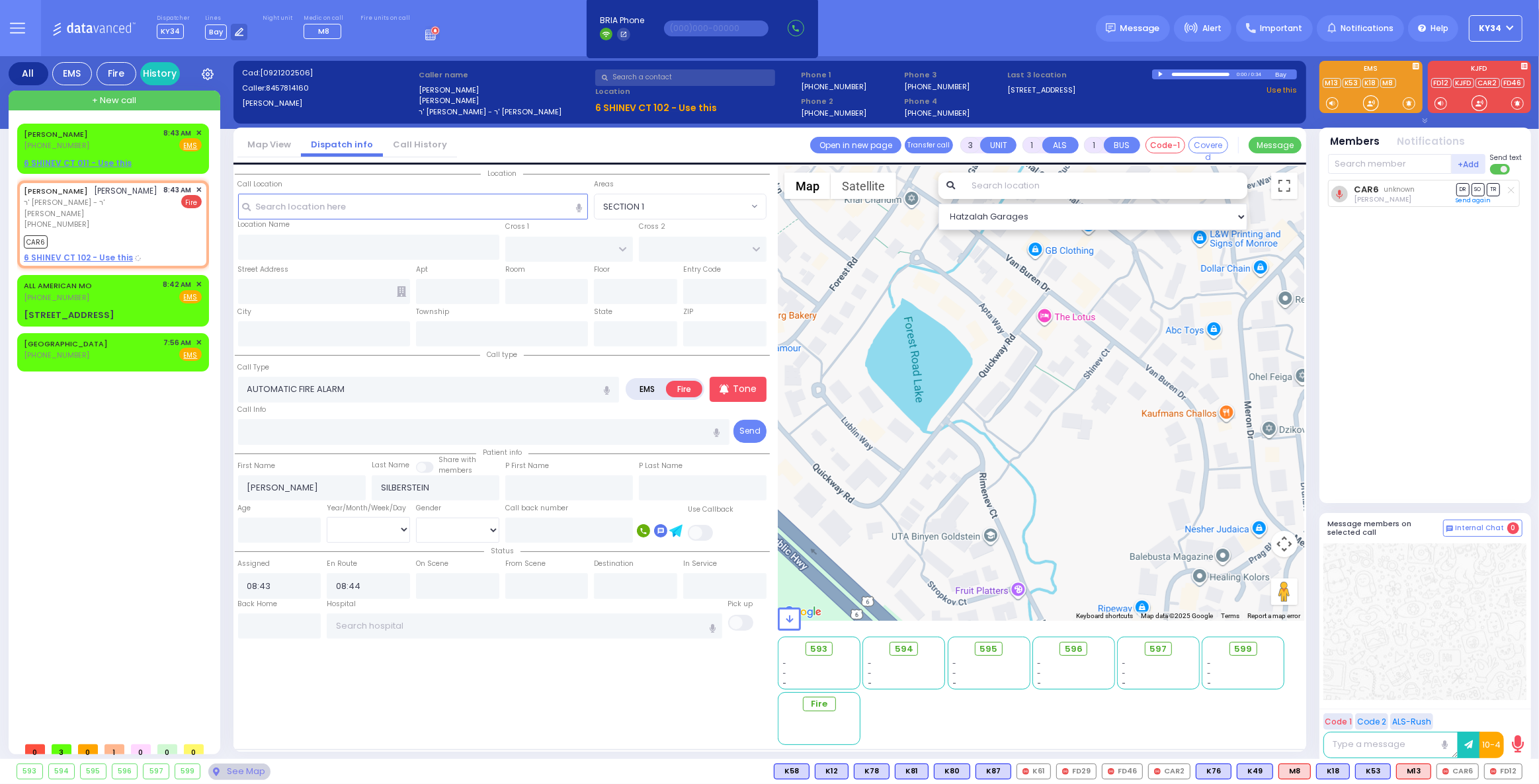
select select
radio input "true"
select select
select select "Hatzalah Garages"
type input "APTA WAY"
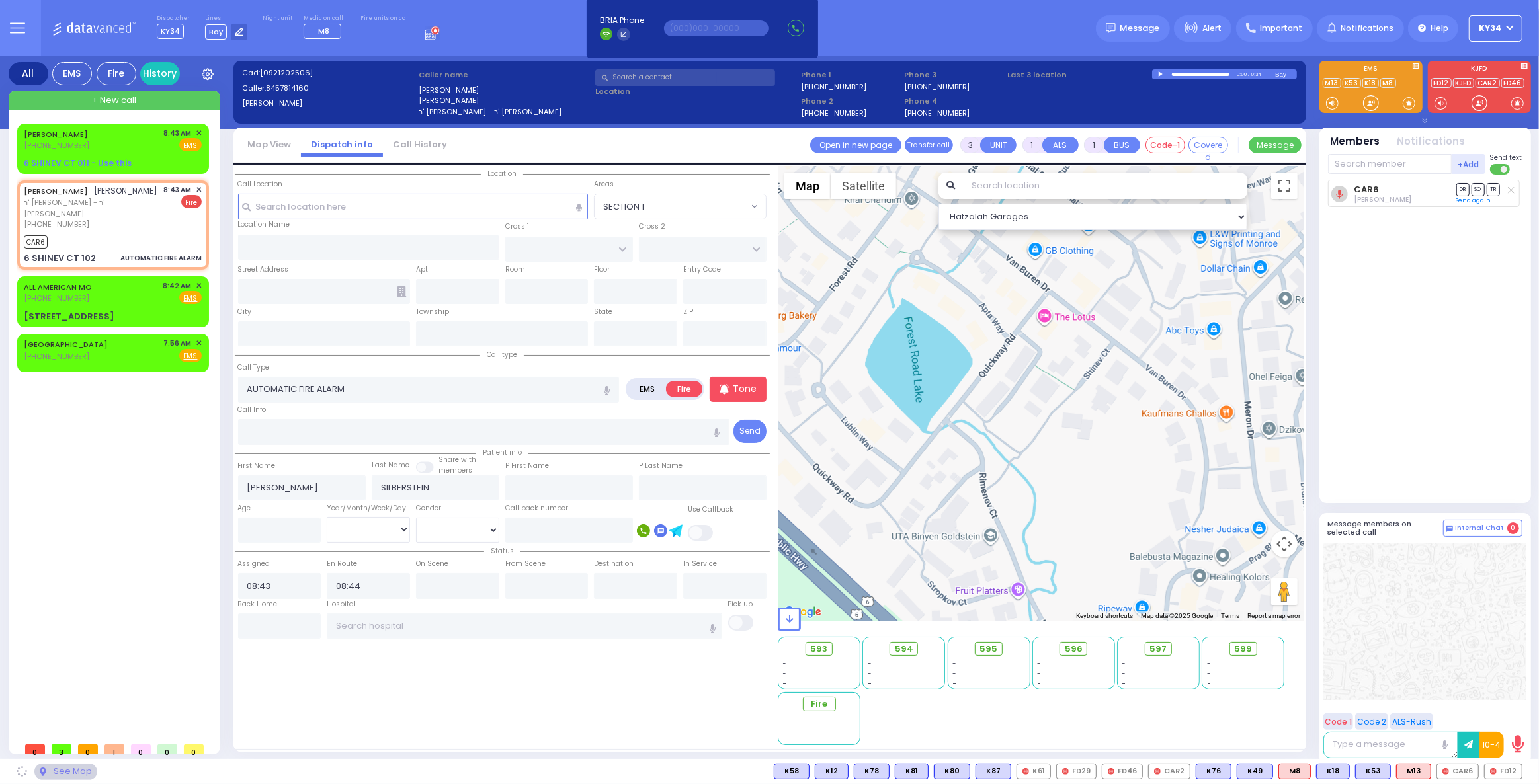
type input "[PERSON_NAME] DR"
type input "6 SHINEV CT"
type input "102"
type input "Monroe"
type input "[US_STATE]"
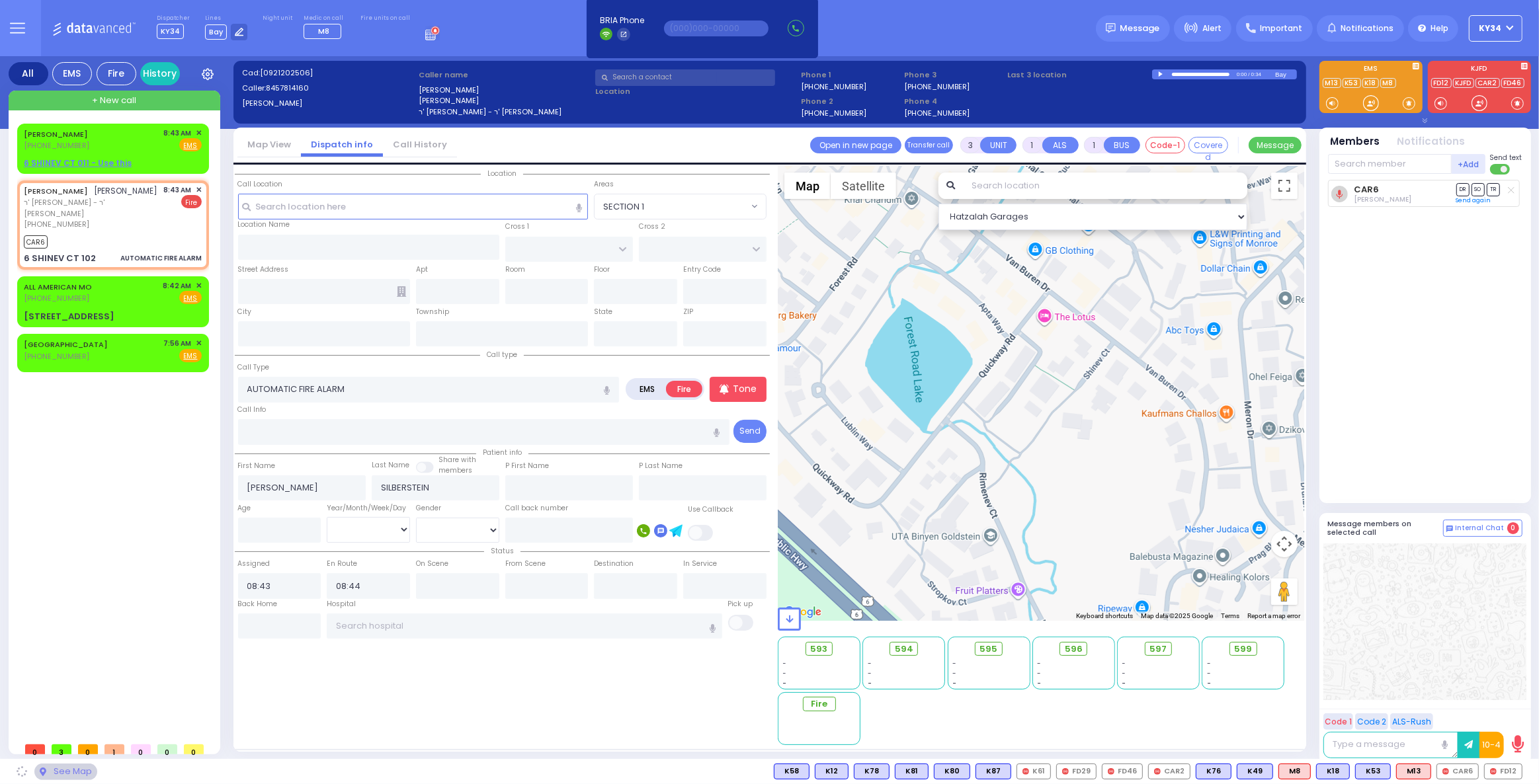
type input "10950"
select select "SECTION 1"
click at [1473, 200] on link "Send again" at bounding box center [1474, 201] width 35 height 8
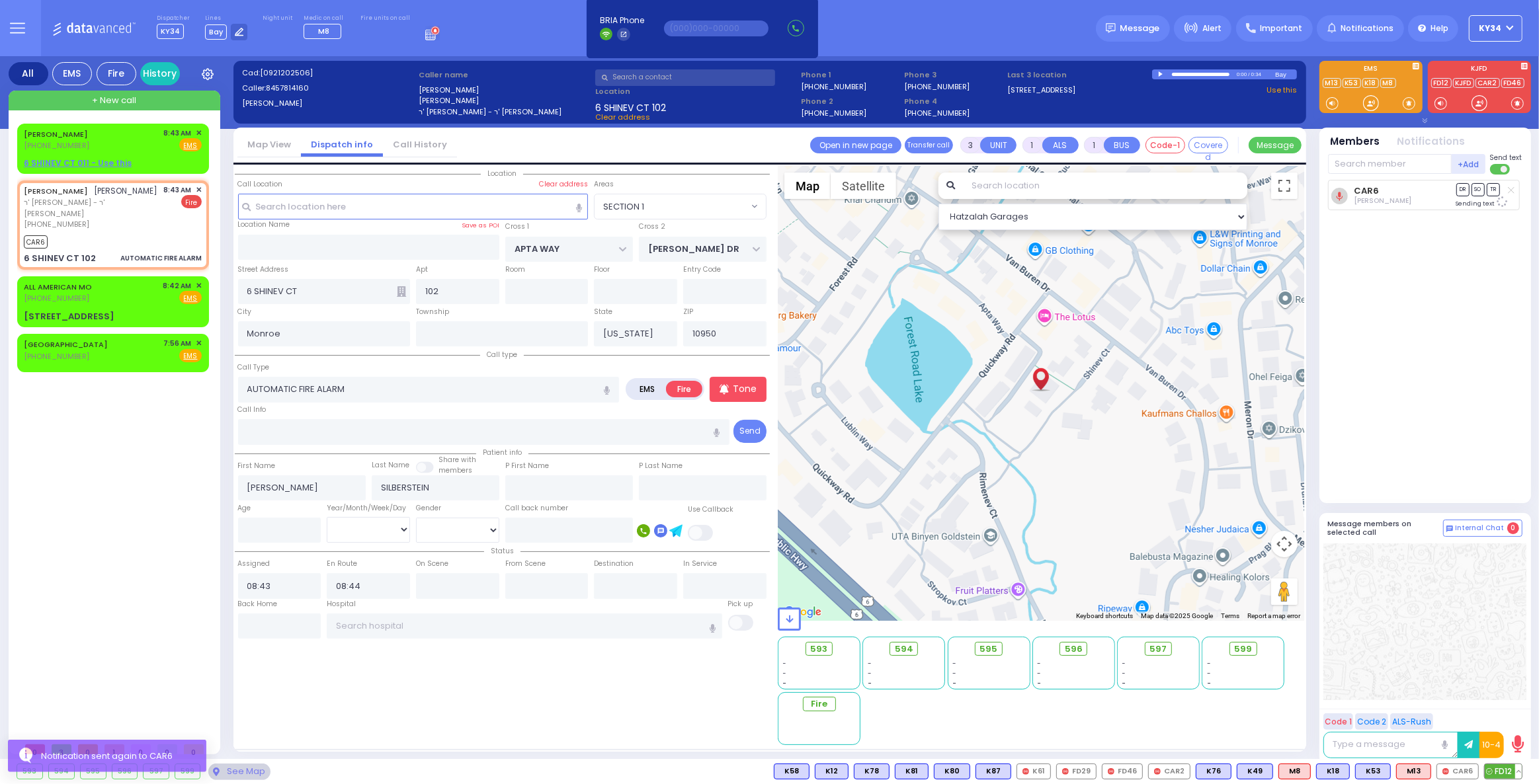
click at [1501, 771] on span "FD12" at bounding box center [1504, 771] width 37 height 15
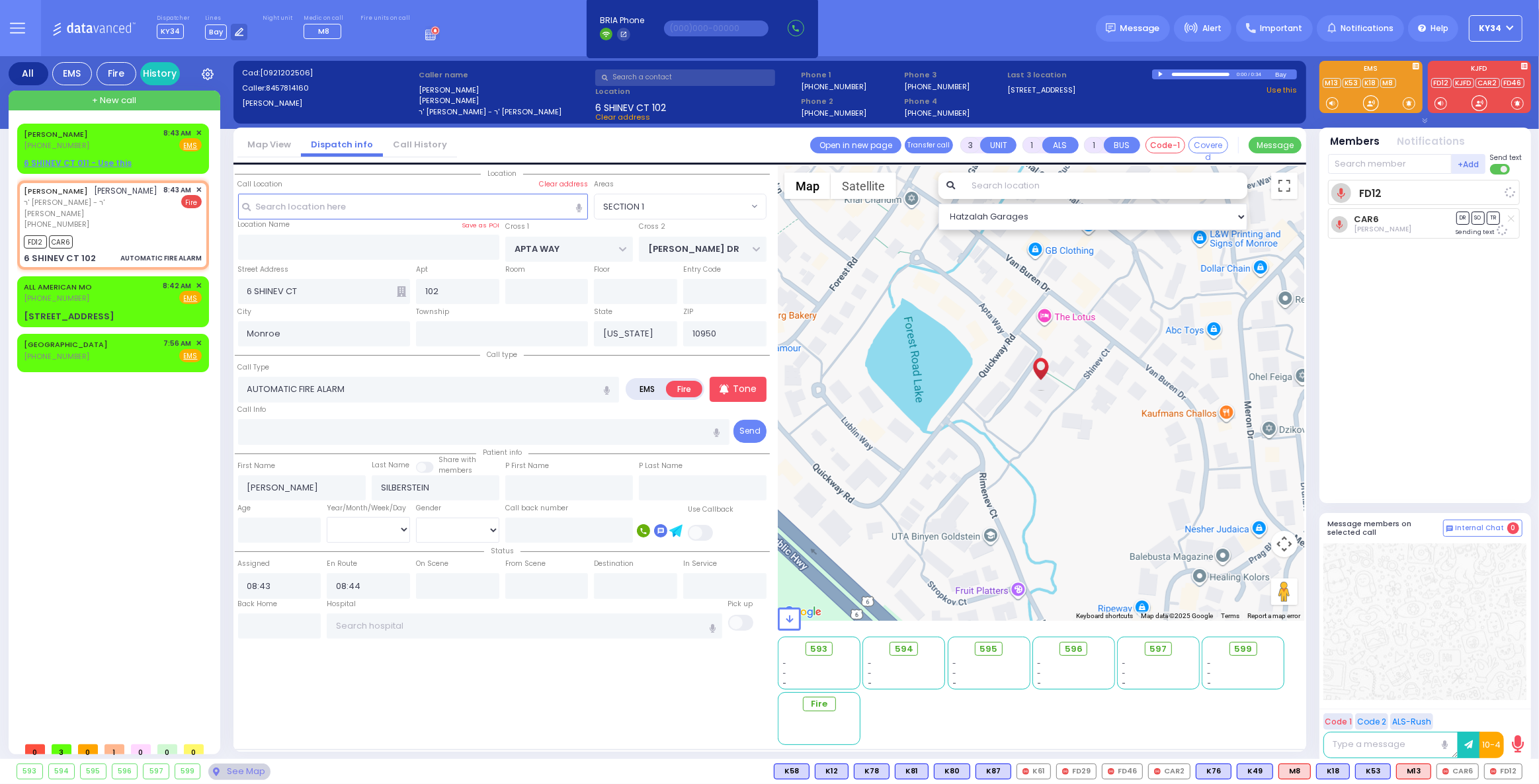
select select
radio input "true"
select select
select select "Hatzalah Garages"
select select "SECTION 1"
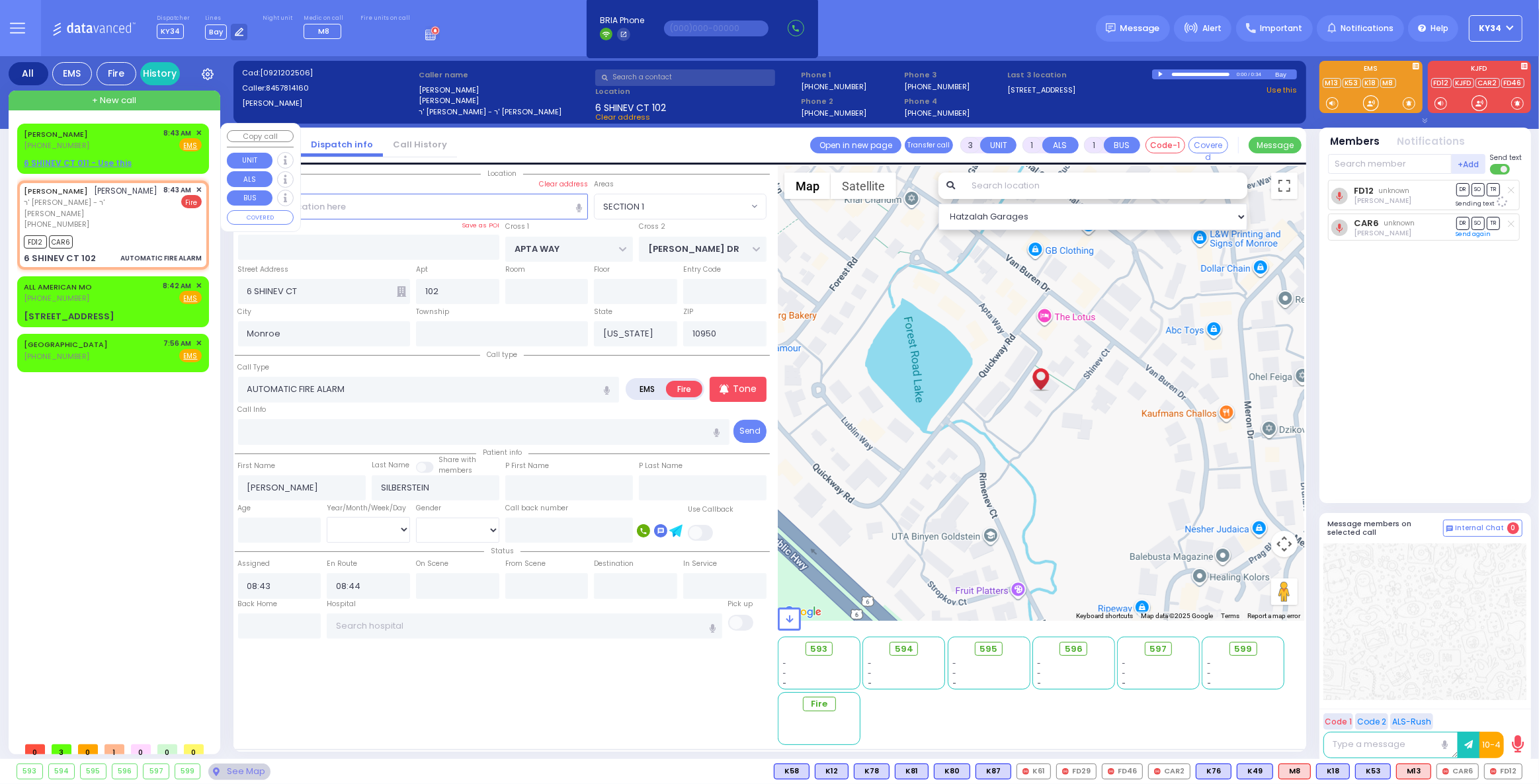
click at [201, 131] on span "✕" at bounding box center [199, 133] width 6 height 12
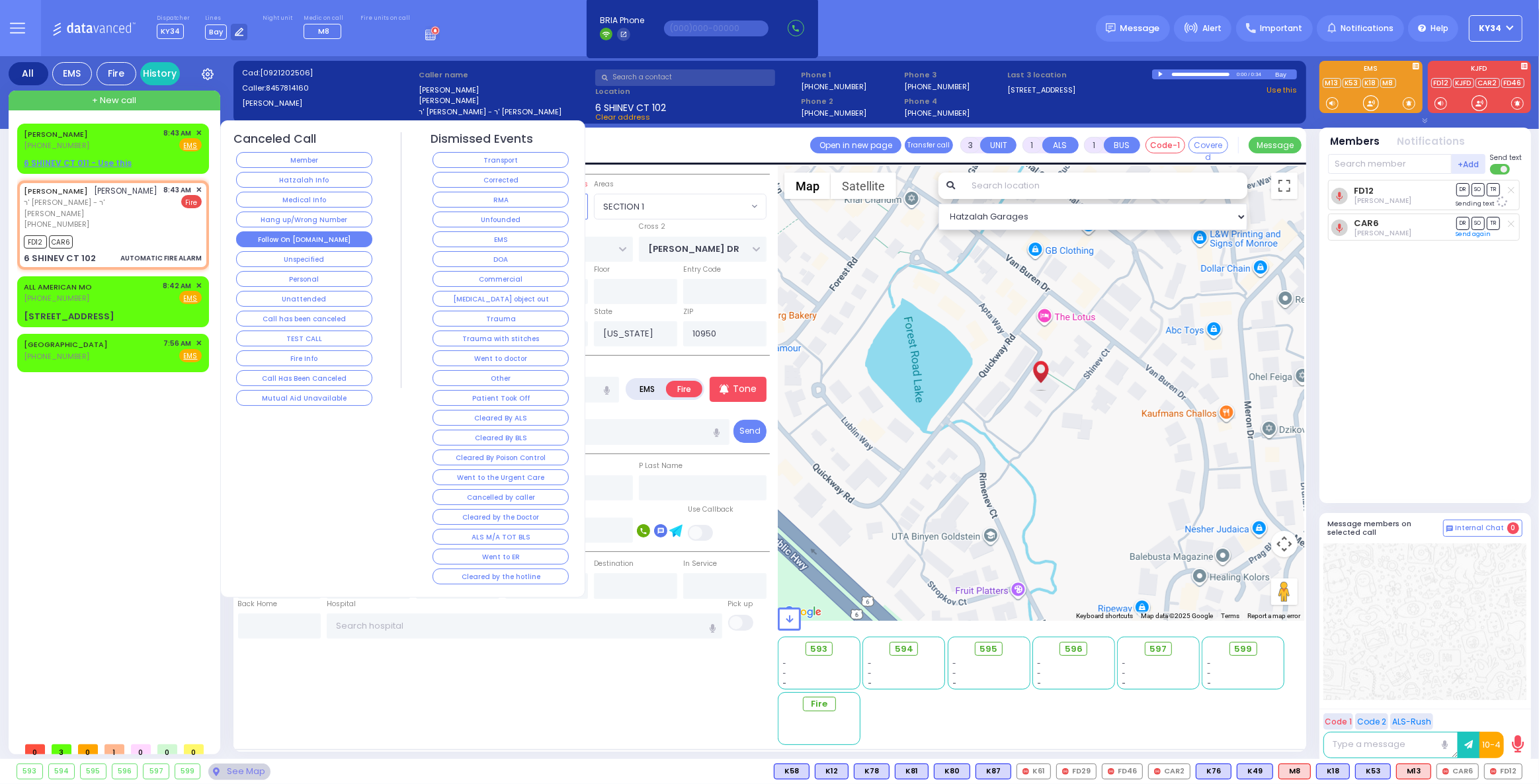
click at [304, 243] on button "Follow On [DOMAIN_NAME]" at bounding box center [304, 240] width 136 height 16
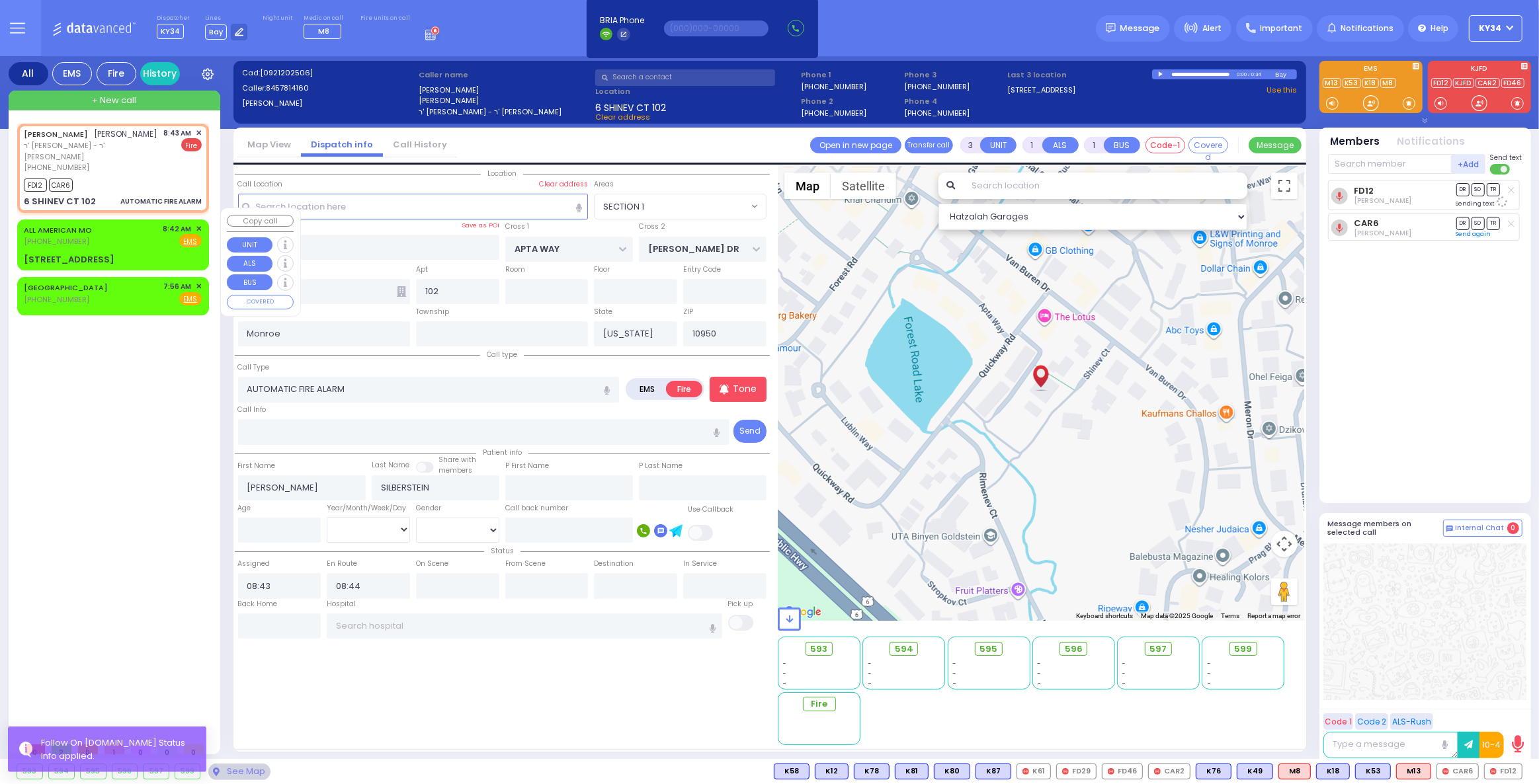
click at [125, 232] on div "ALL AMERICAN MO [PHONE_NUMBER] 8:42 AM ✕ Fire EMS" at bounding box center [112, 236] width 178 height 24
type input "2"
select select
radio input "true"
select select
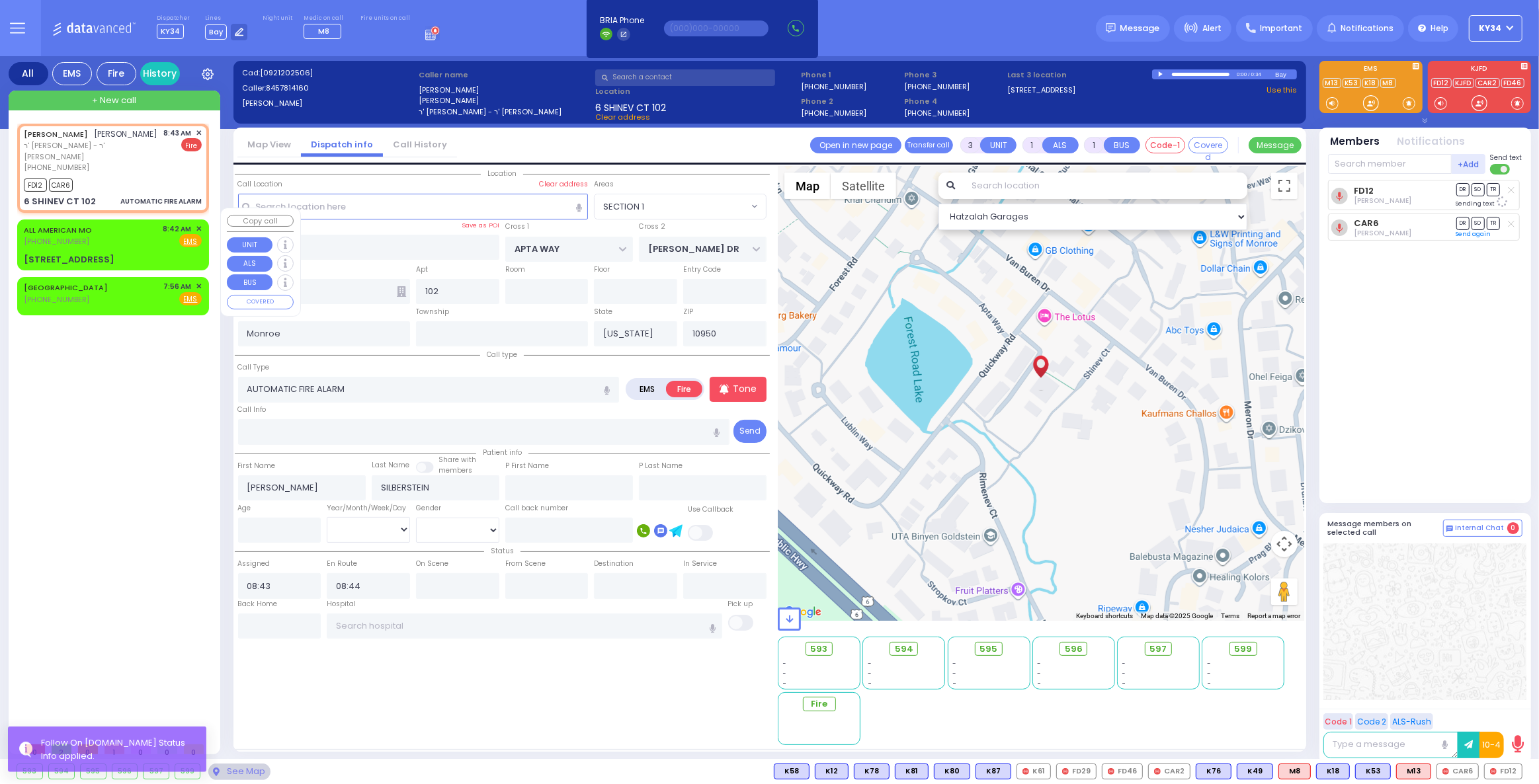
type input "08:42"
select select "Hatzalah Garages"
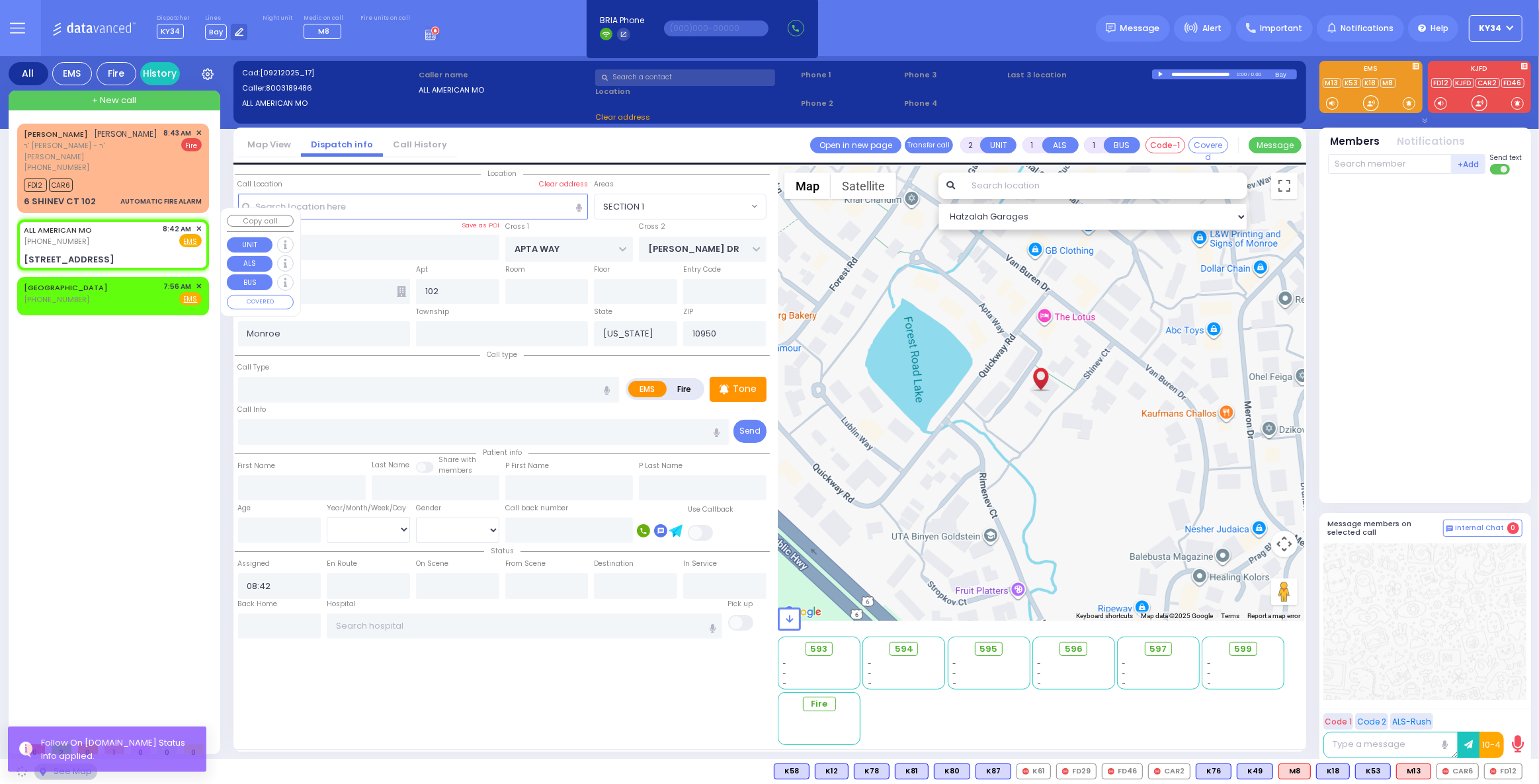
type input "[STREET_ADDRESS]"
type input "[PERSON_NAME]"
select select "SECTION 1"
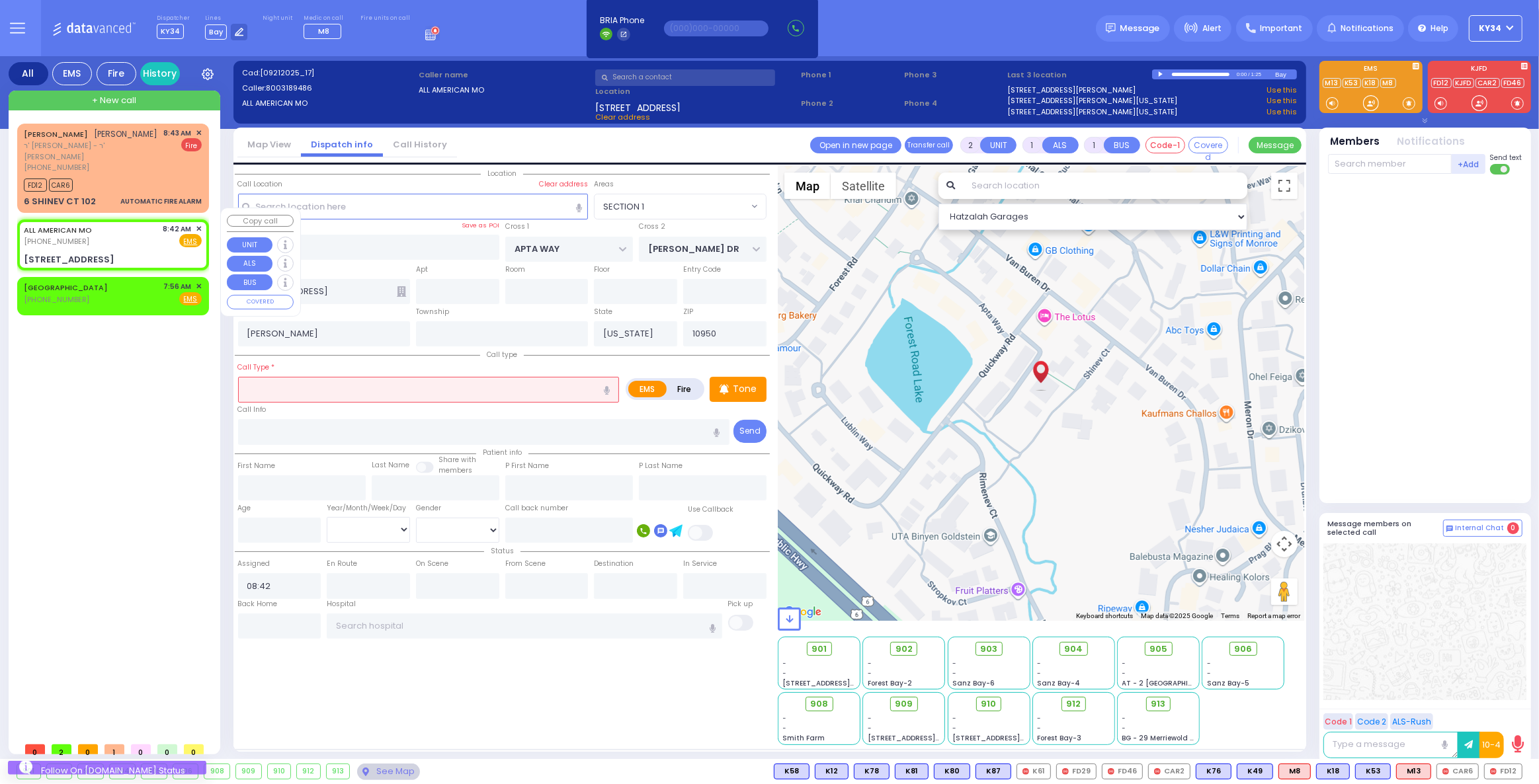
click at [198, 224] on span "✕" at bounding box center [199, 230] width 6 height 12
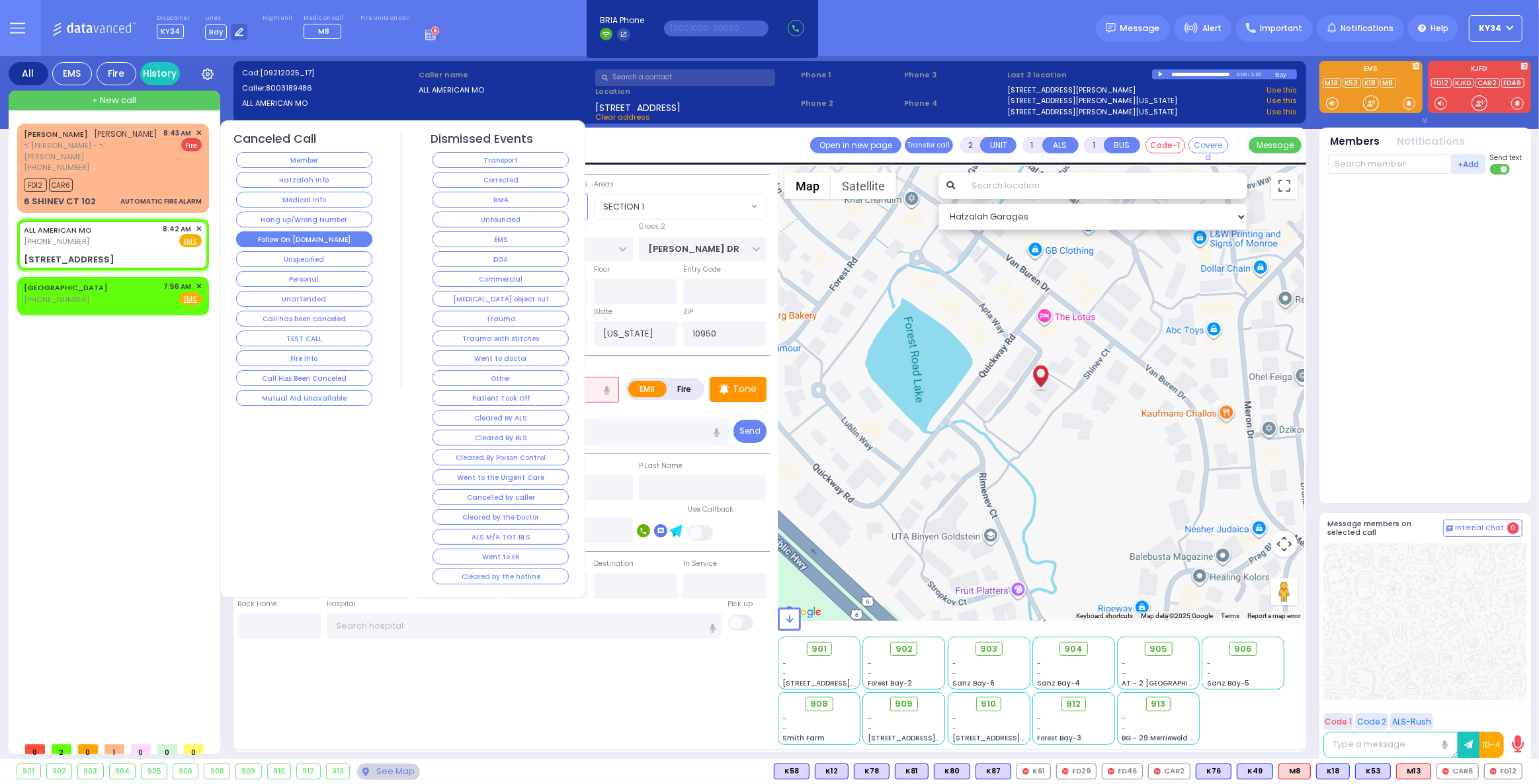
click at [300, 236] on button "Follow On [DOMAIN_NAME]" at bounding box center [304, 240] width 136 height 16
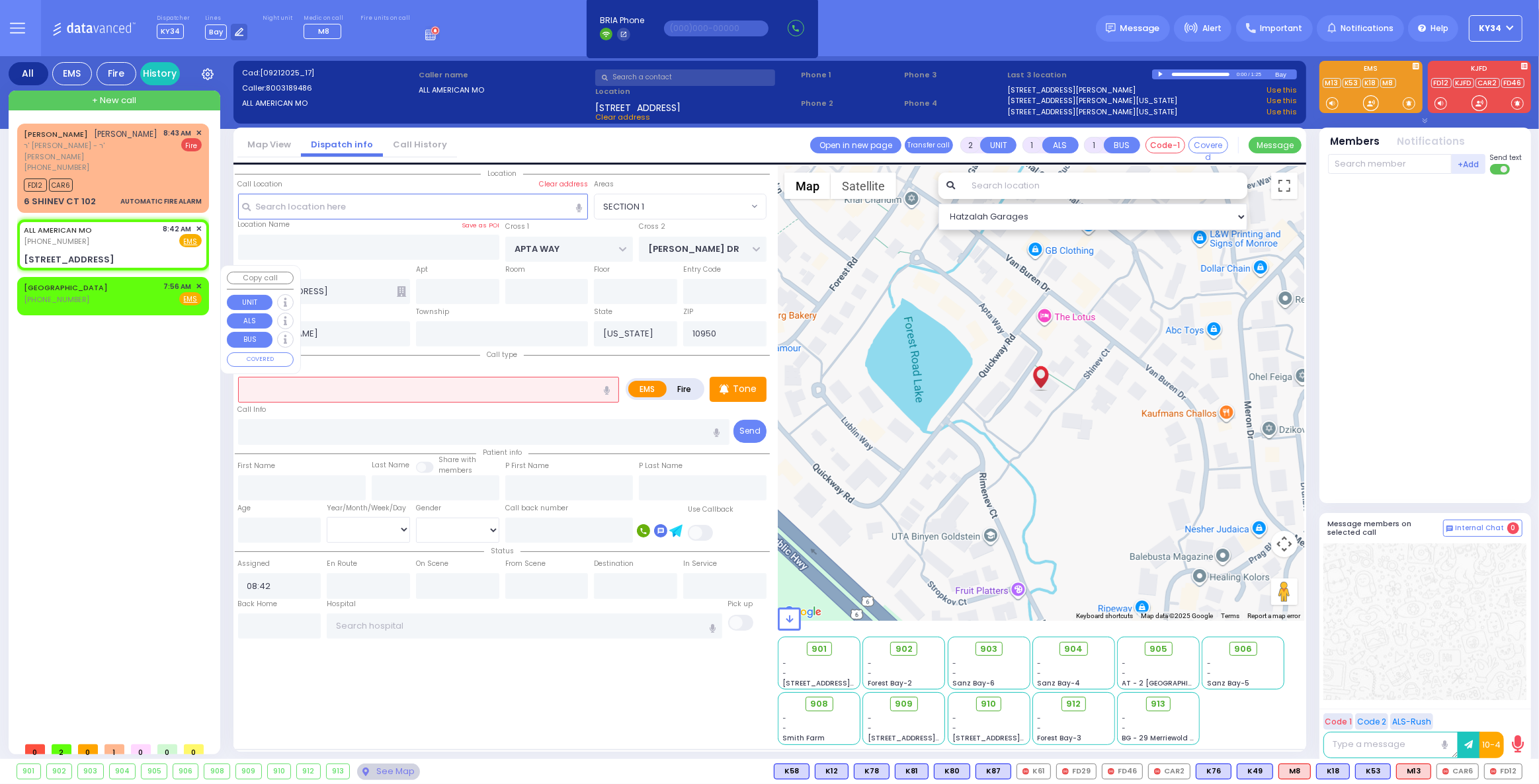
select select
radio input "true"
select select
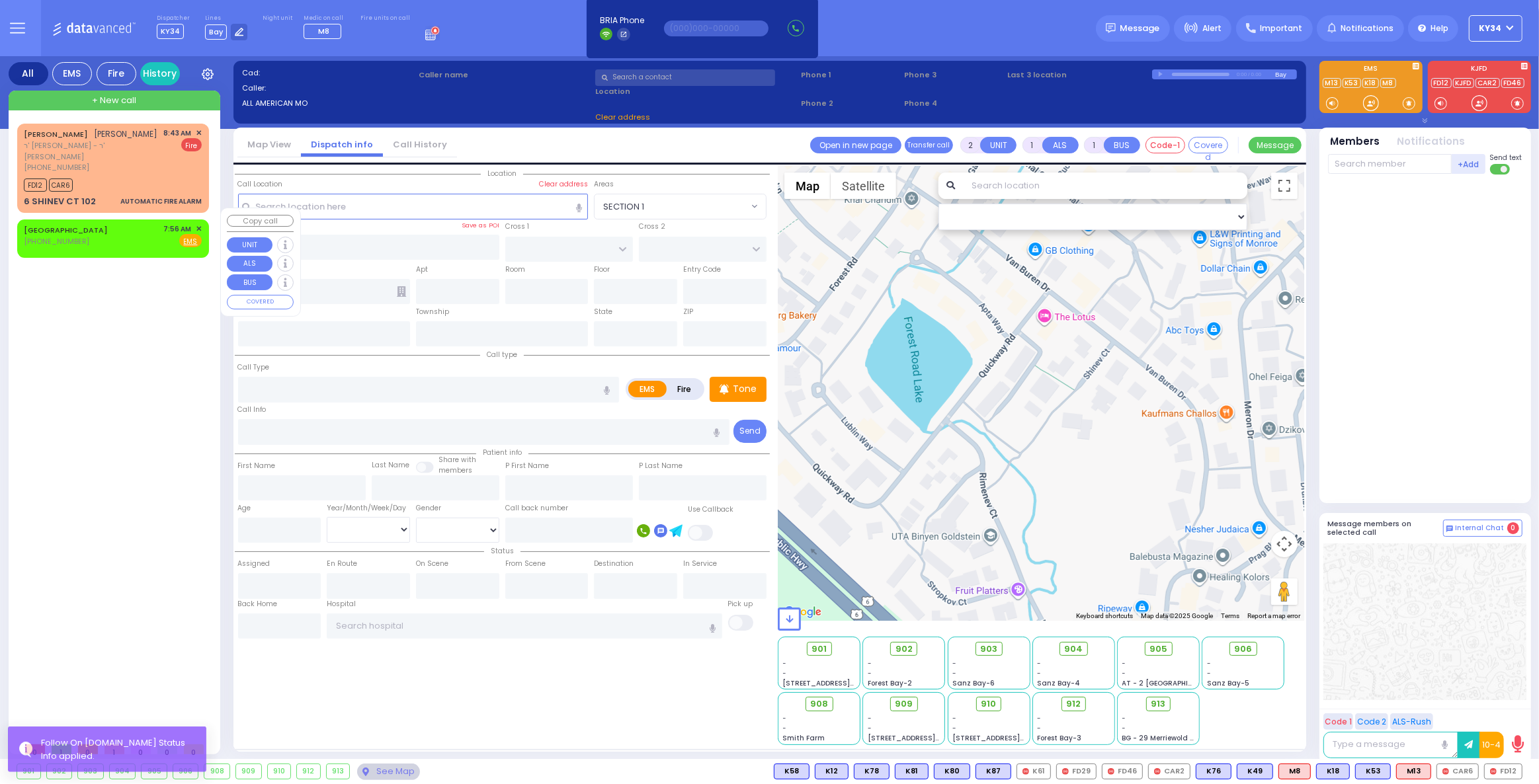
click at [205, 221] on div "[GEOGRAPHIC_DATA] [PHONE_NUMBER] 7:56 AM ✕ Fire EMS" at bounding box center [112, 238] width 186 height 34
select select
radio input "true"
select select
type input "07:56"
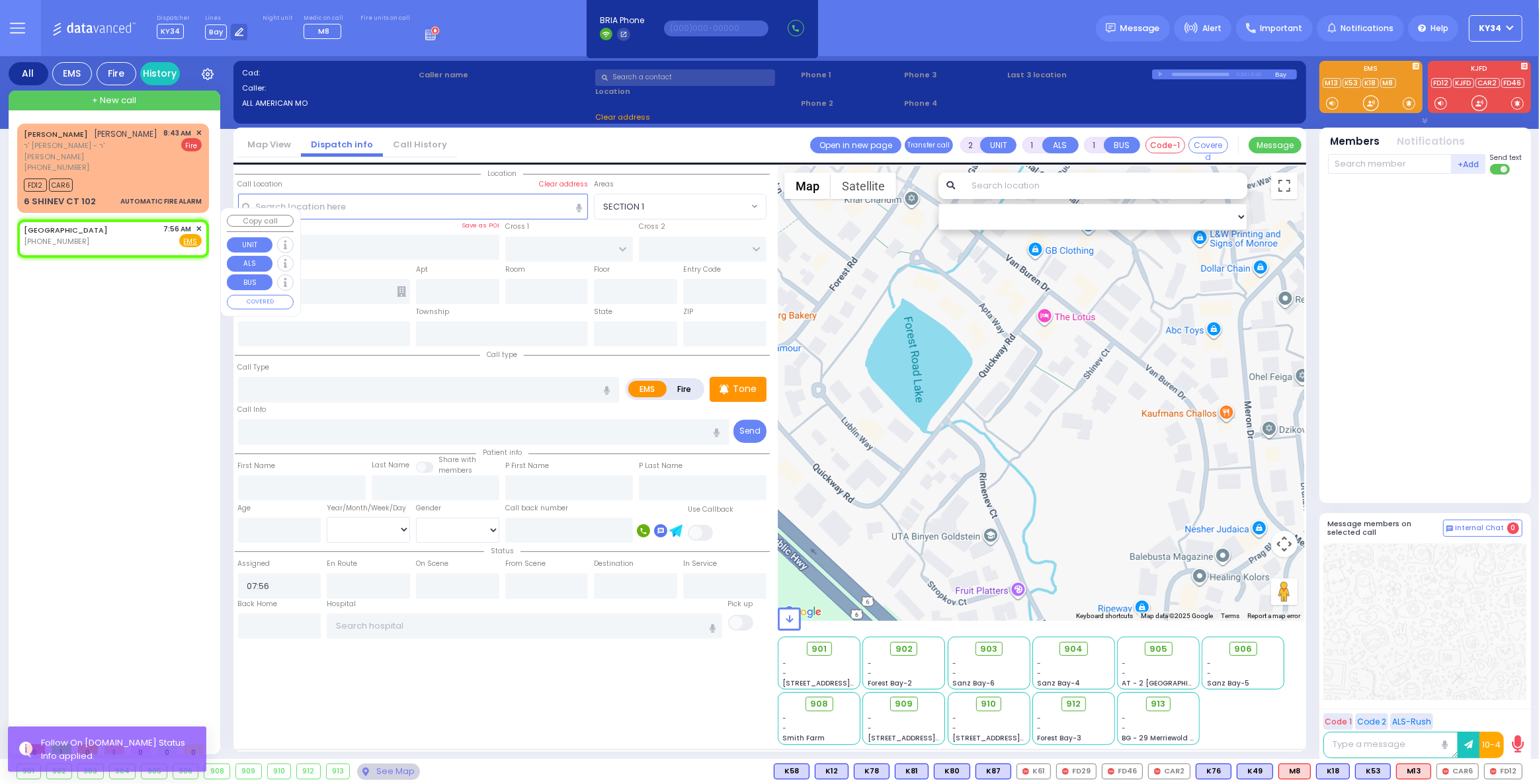
select select "Hatzalah Garages"
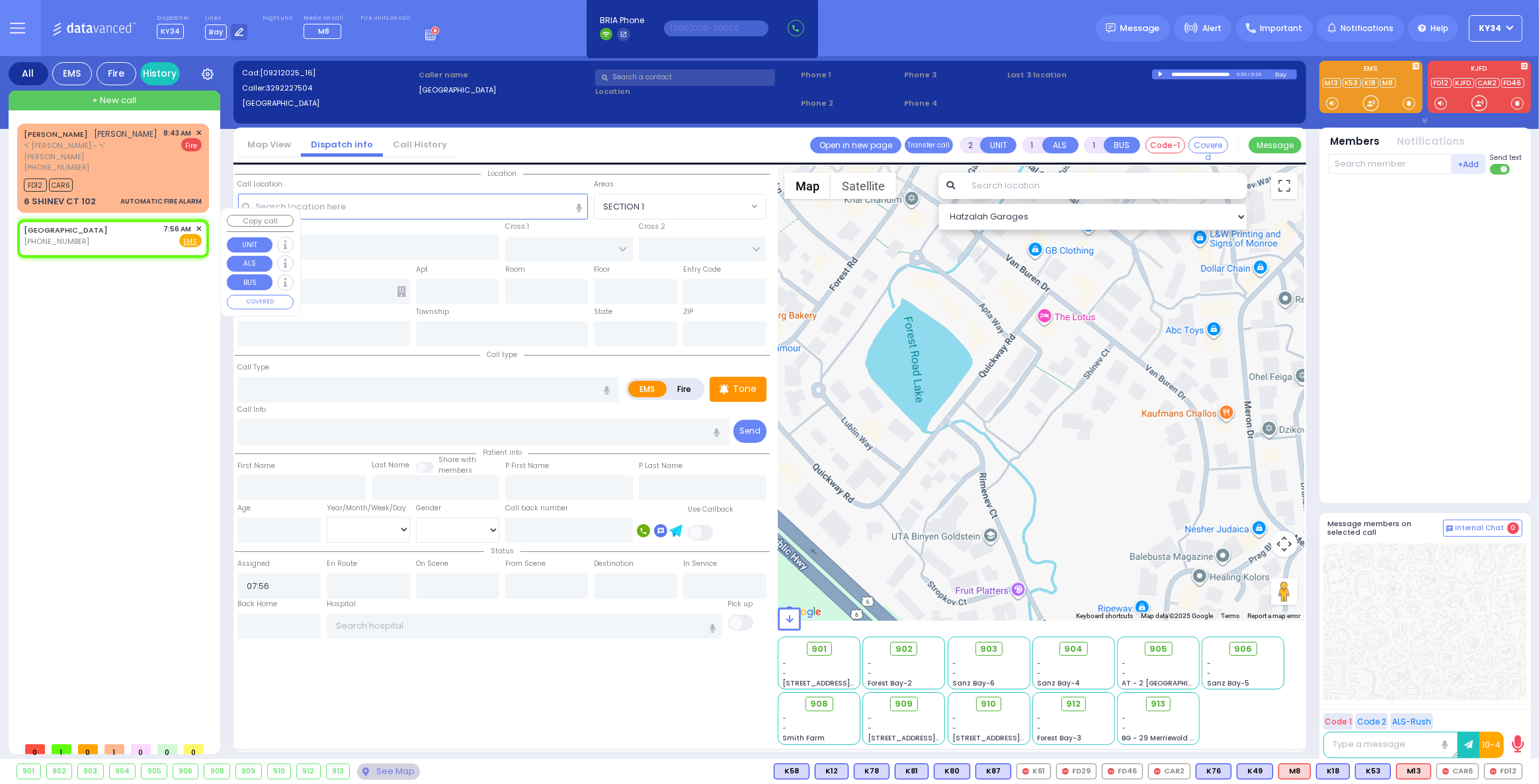
click at [201, 224] on span "✕" at bounding box center [199, 230] width 6 height 12
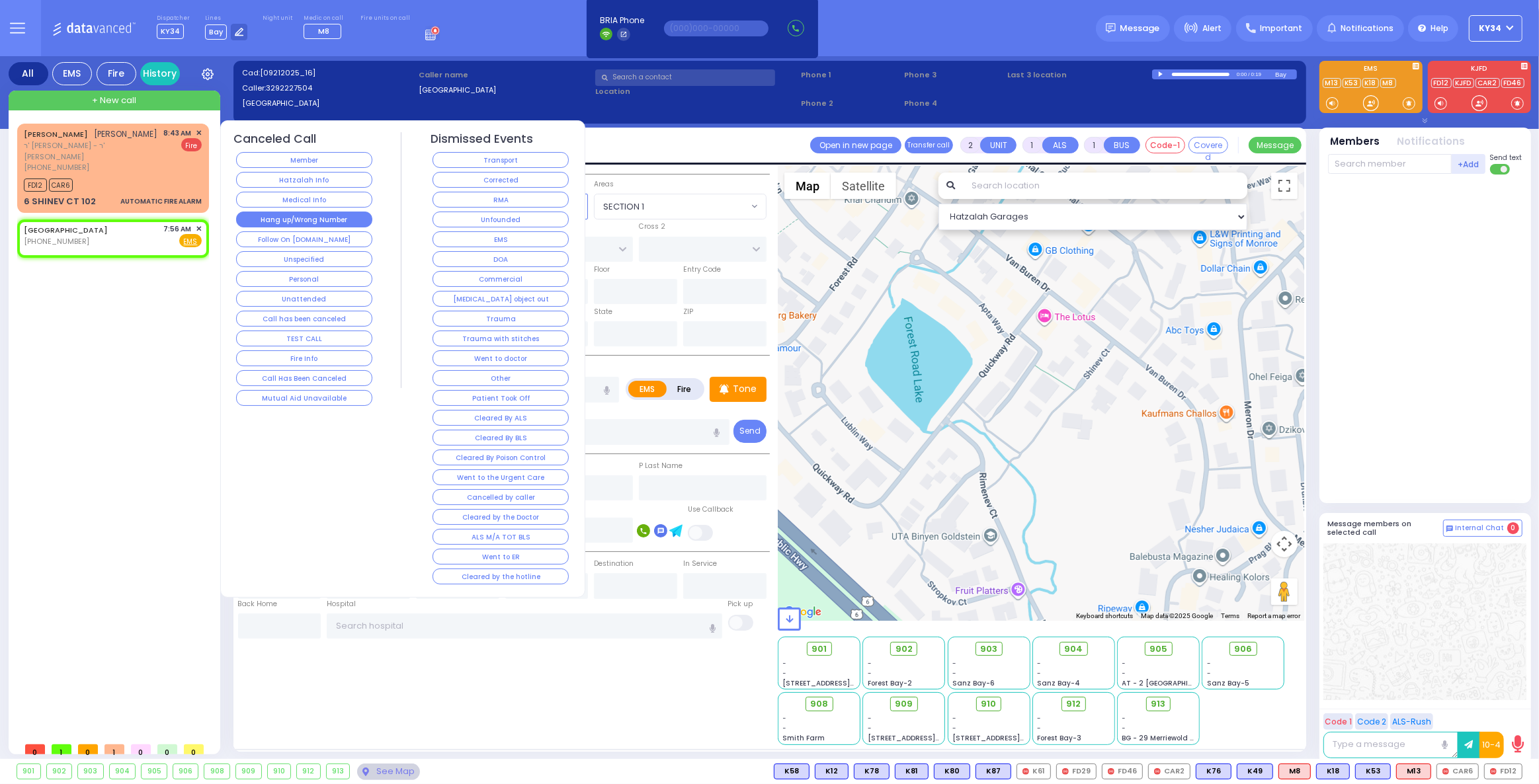
click at [294, 219] on button "Hang up/Wrong Number" at bounding box center [304, 219] width 136 height 16
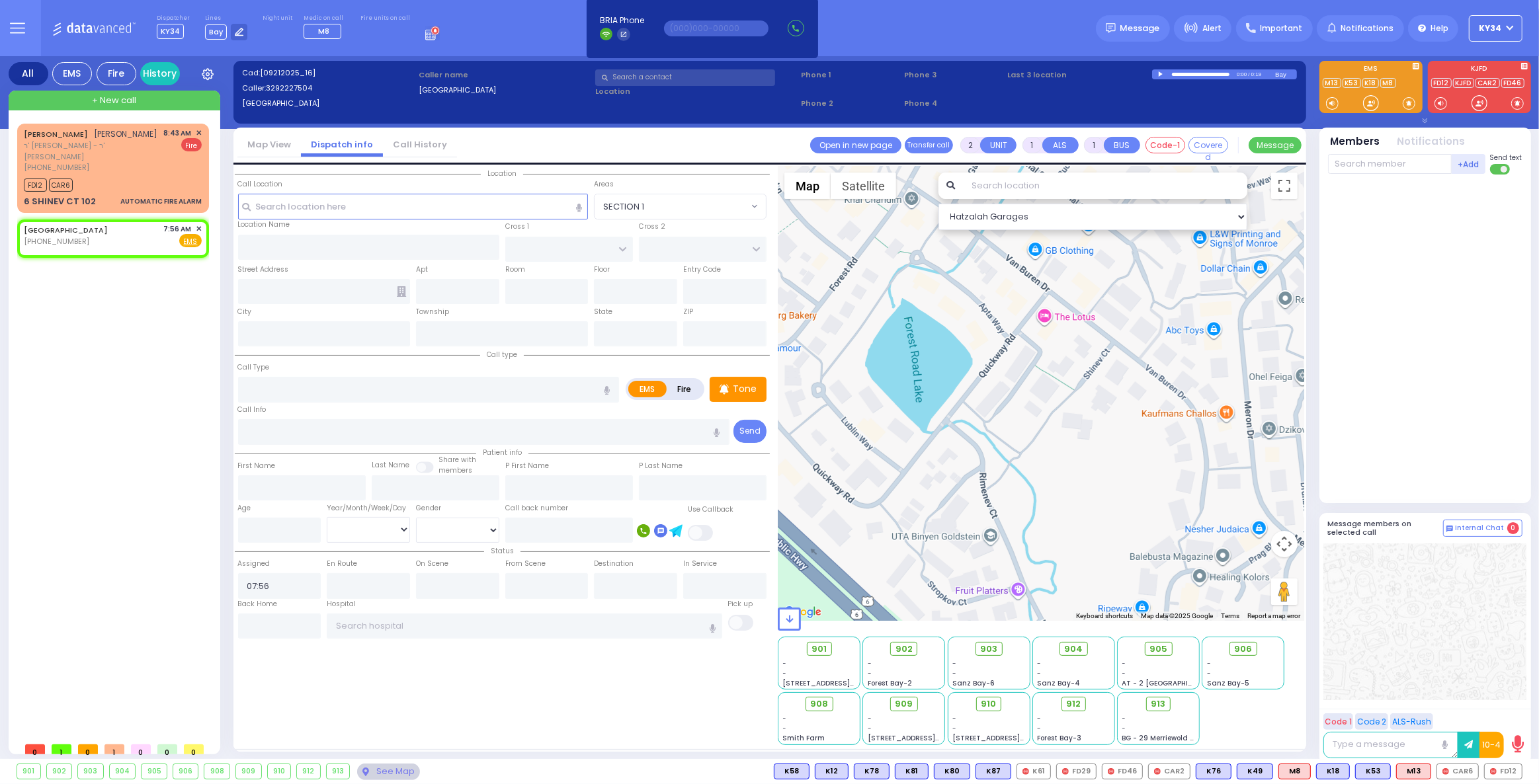
select select
radio input "true"
select select
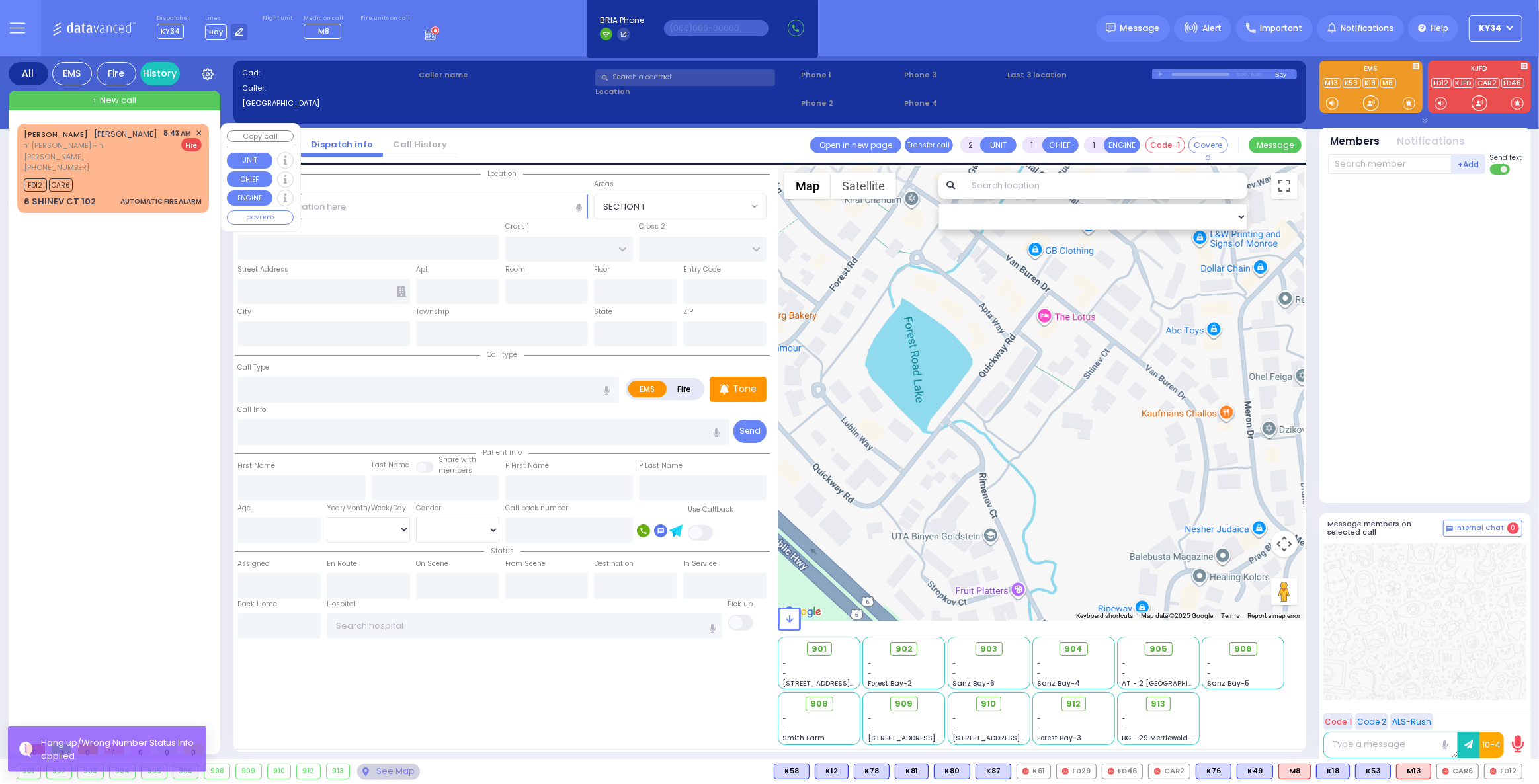
click at [139, 175] on div "FD12 CAR6" at bounding box center [112, 183] width 178 height 17
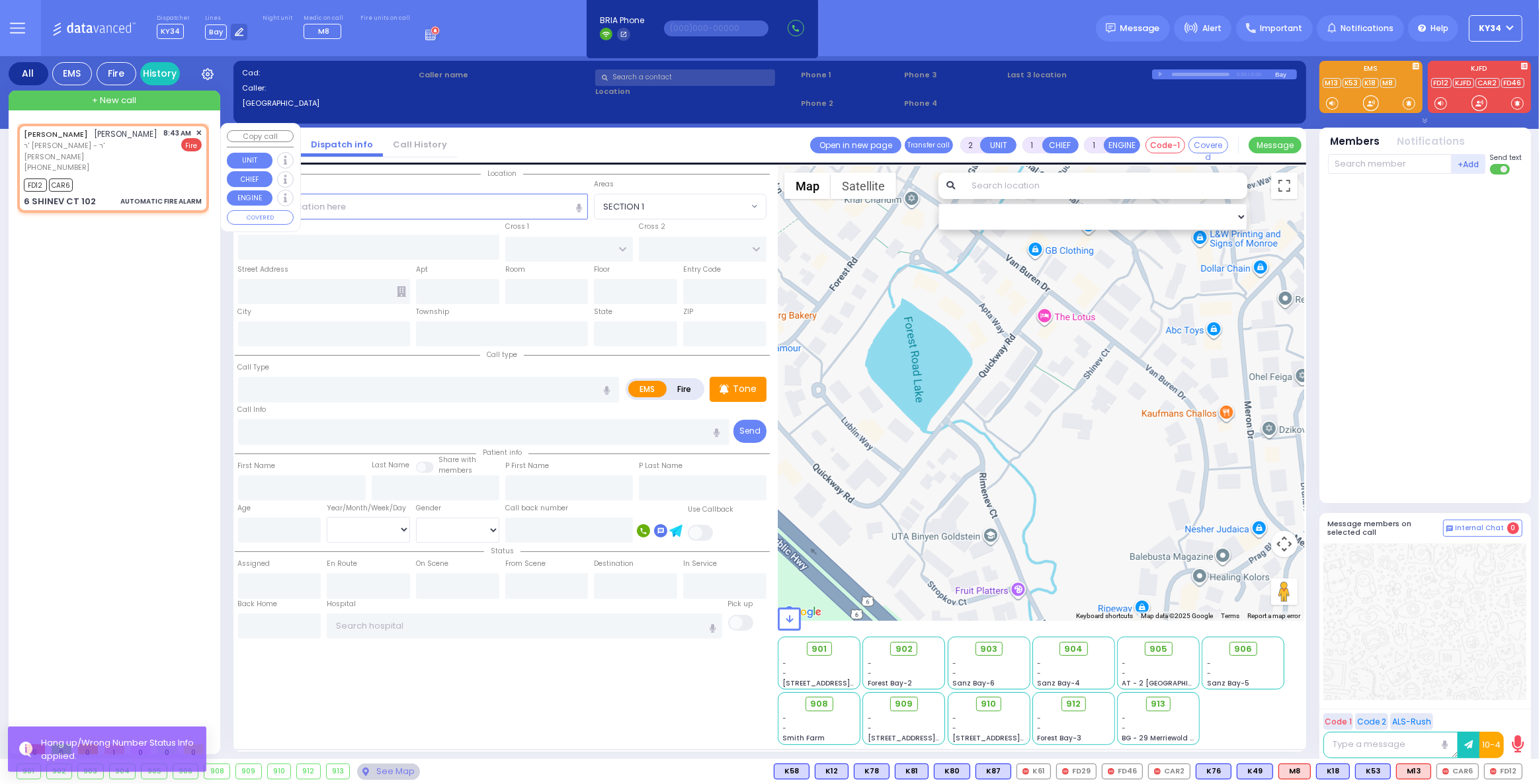
type input "3"
select select
type input "AUTOMATIC FIRE ALARM"
radio input "false"
radio input "true"
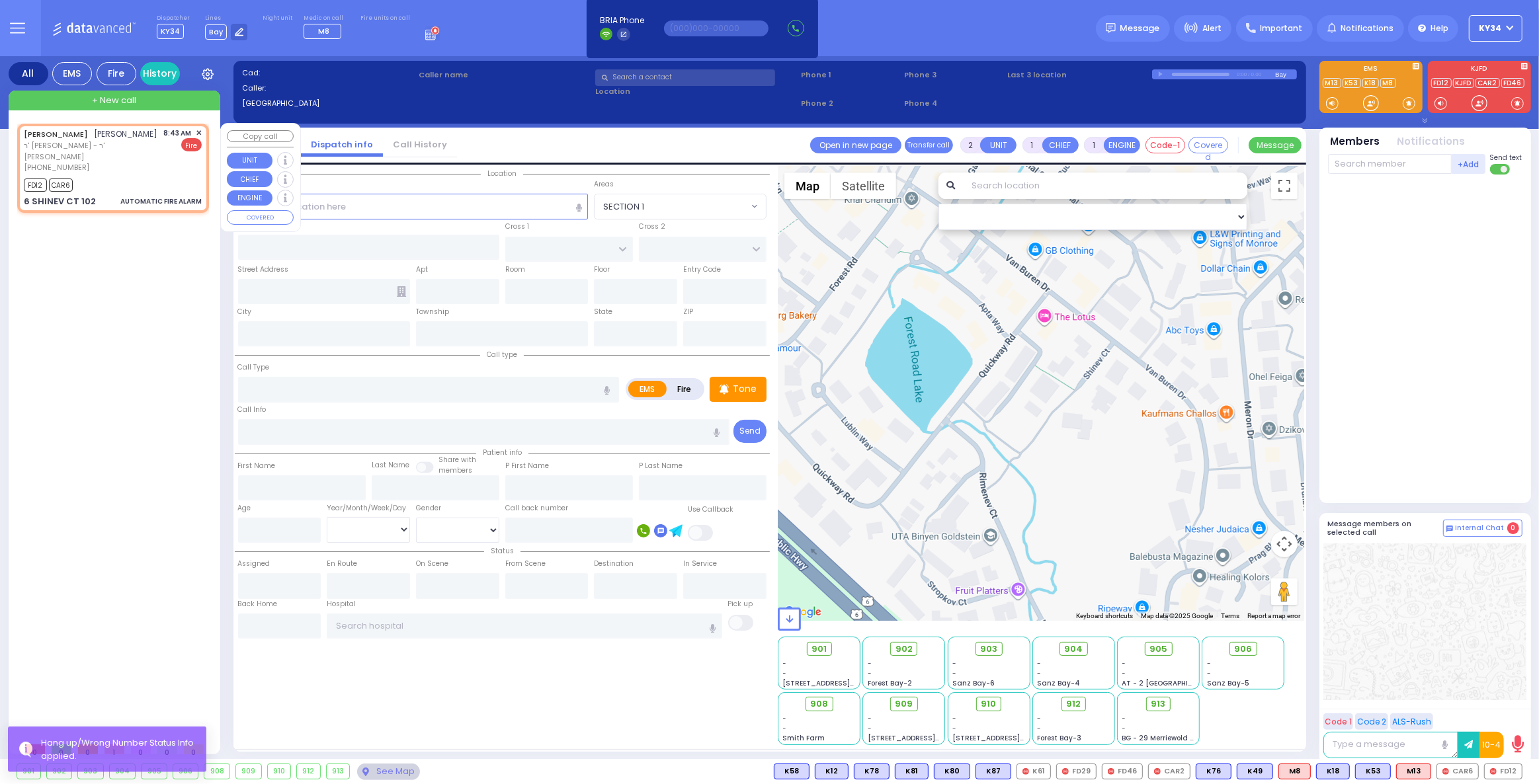
type input "[PERSON_NAME]"
type input "SILBERSTEIN"
select select
type input "08:43"
type input "08:44"
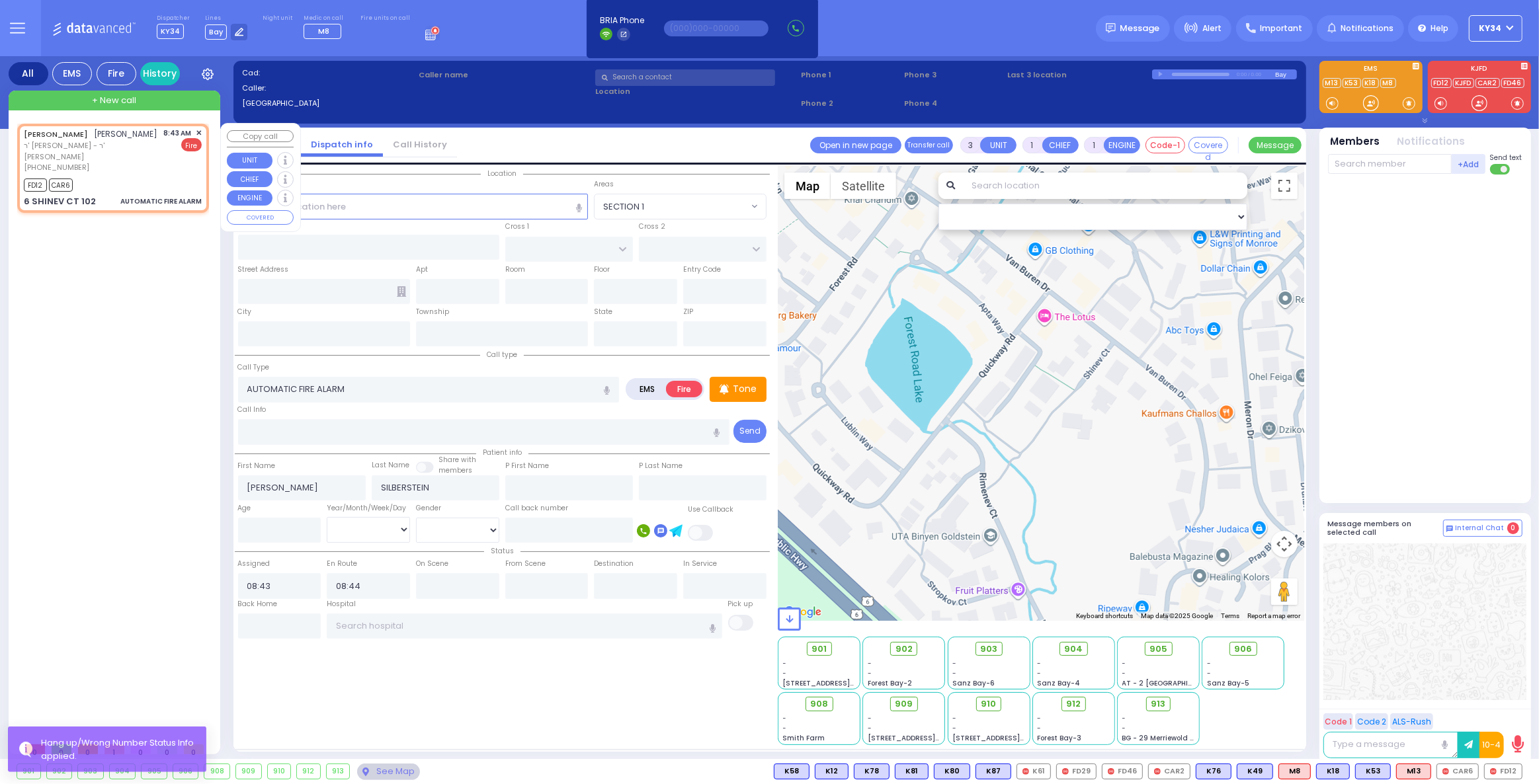
type input "APTA WAY"
type input "[PERSON_NAME] DR"
type input "6 SHINEV CT"
type input "102"
type input "Monroe"
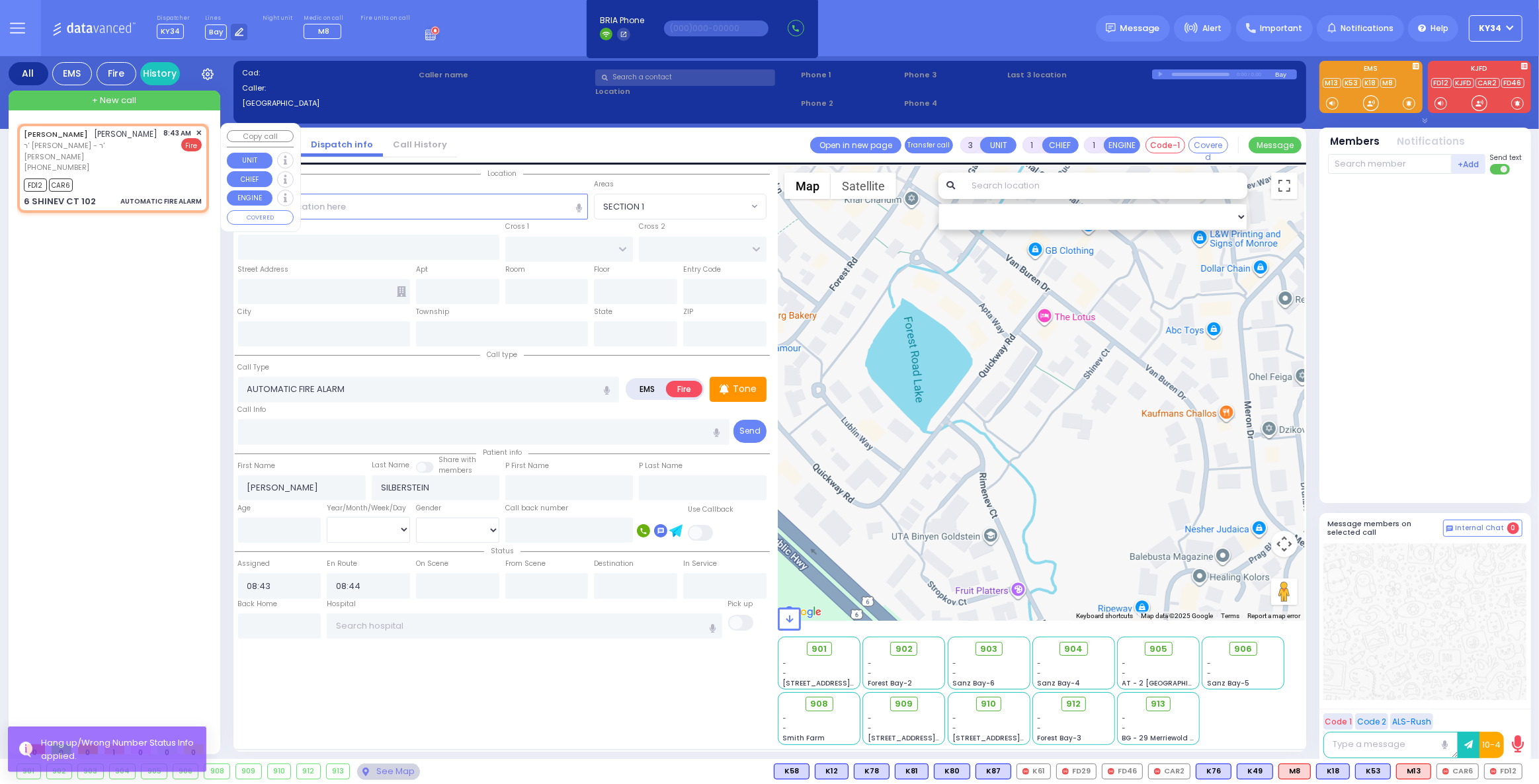
type input "[US_STATE]"
type input "10950"
select select "SECTION 1"
select select "Hatzalah Garages"
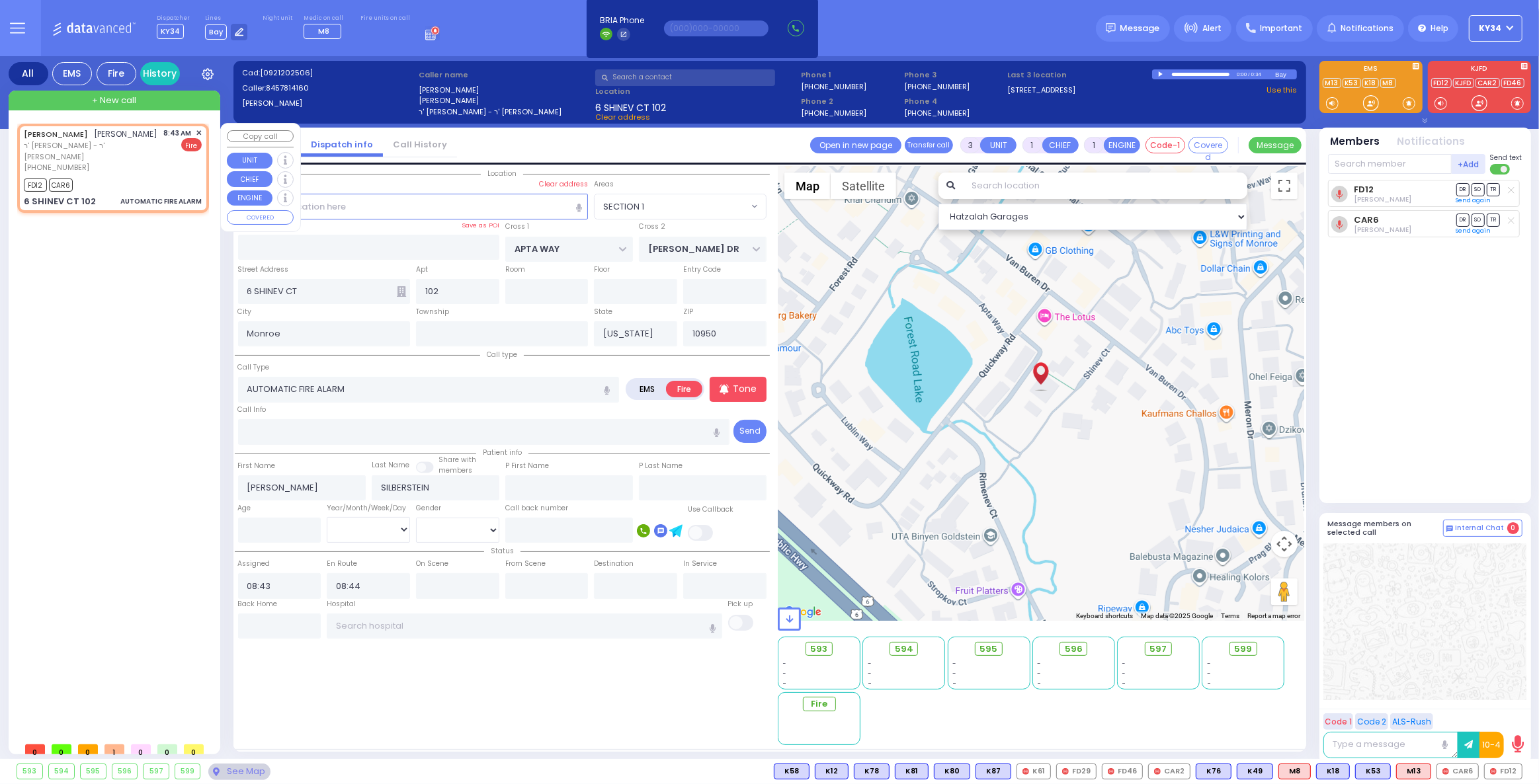
click at [199, 131] on span "✕" at bounding box center [199, 133] width 6 height 12
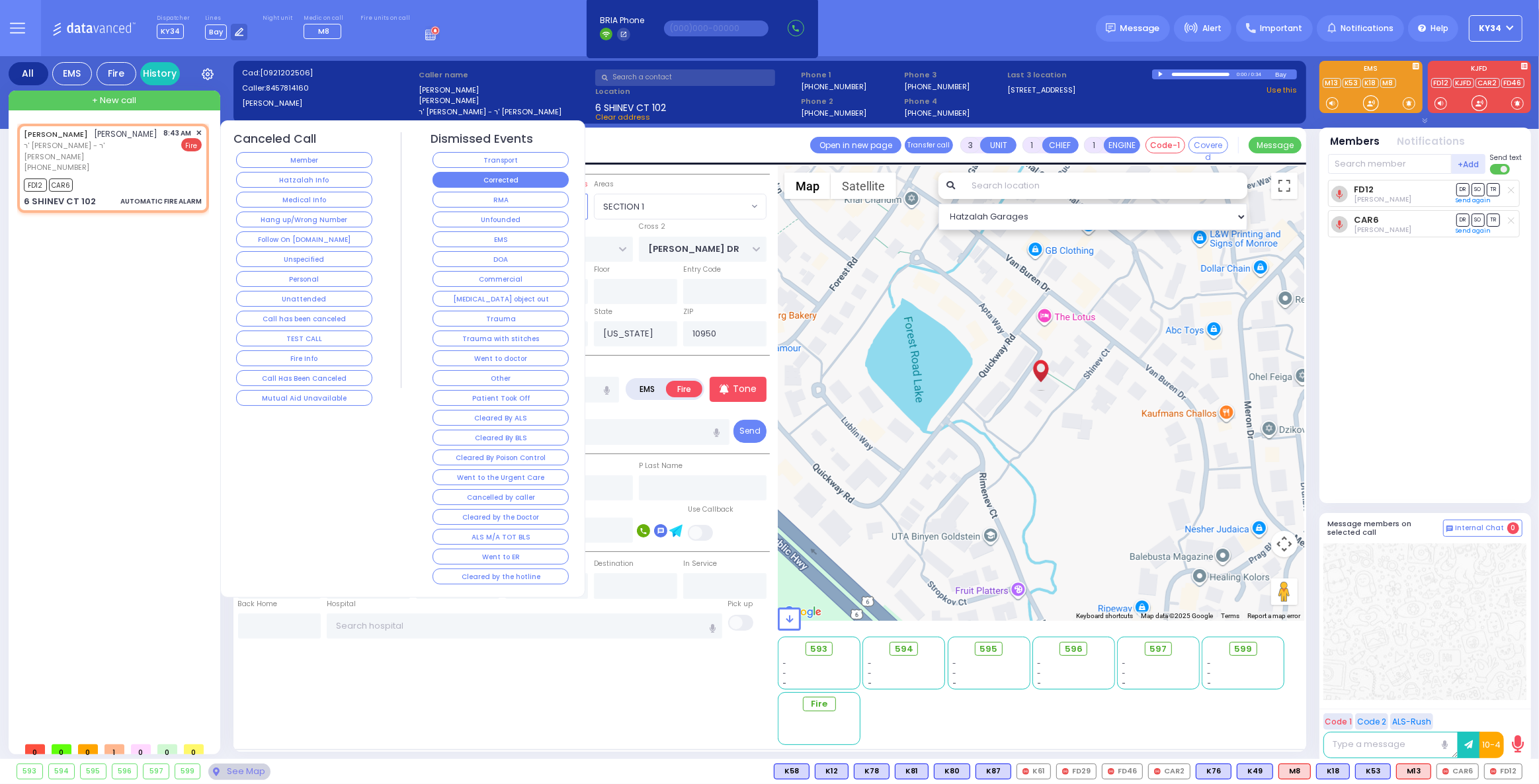
click at [522, 180] on button "Corrected" at bounding box center [501, 180] width 136 height 16
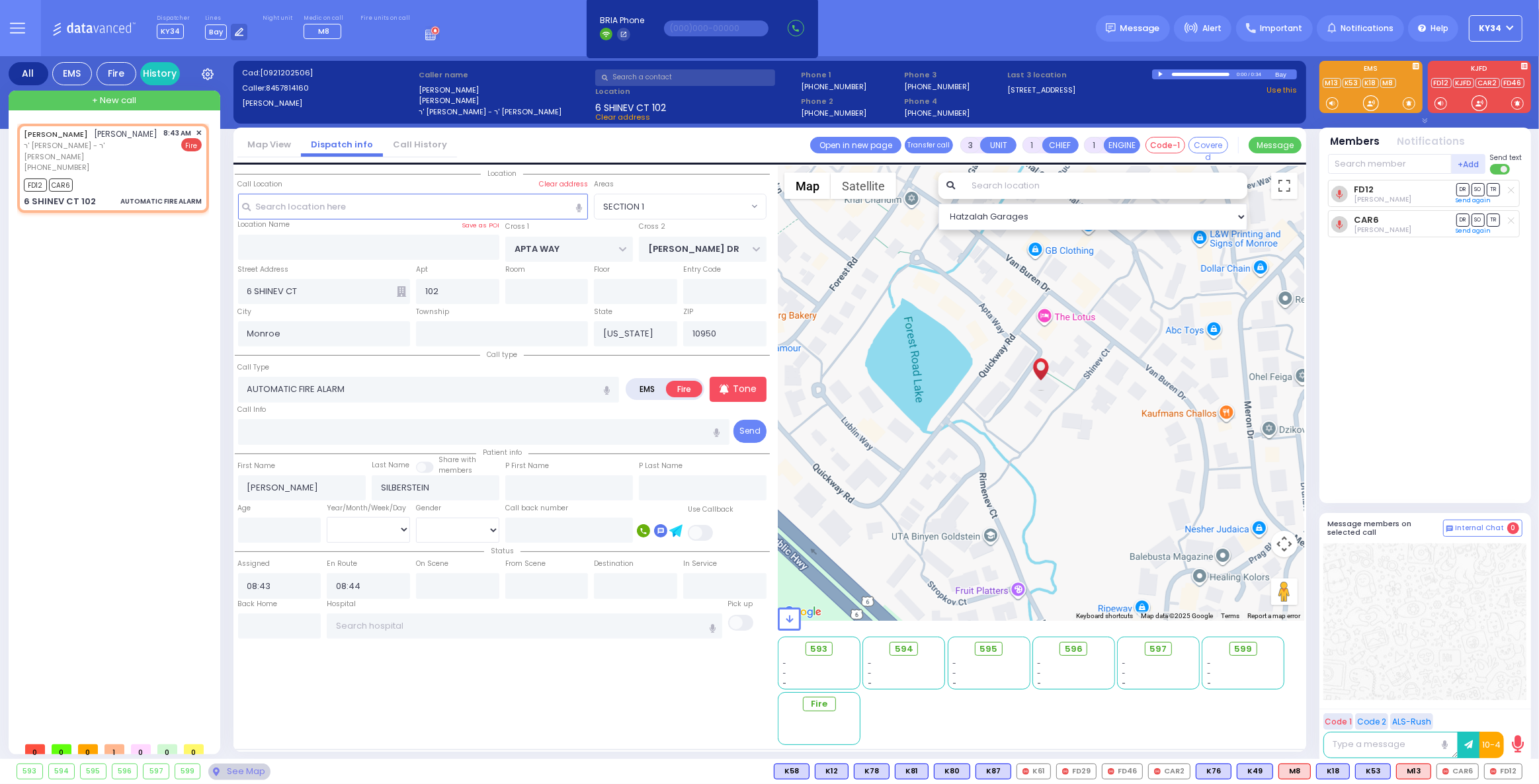
select select
radio input "true"
select select
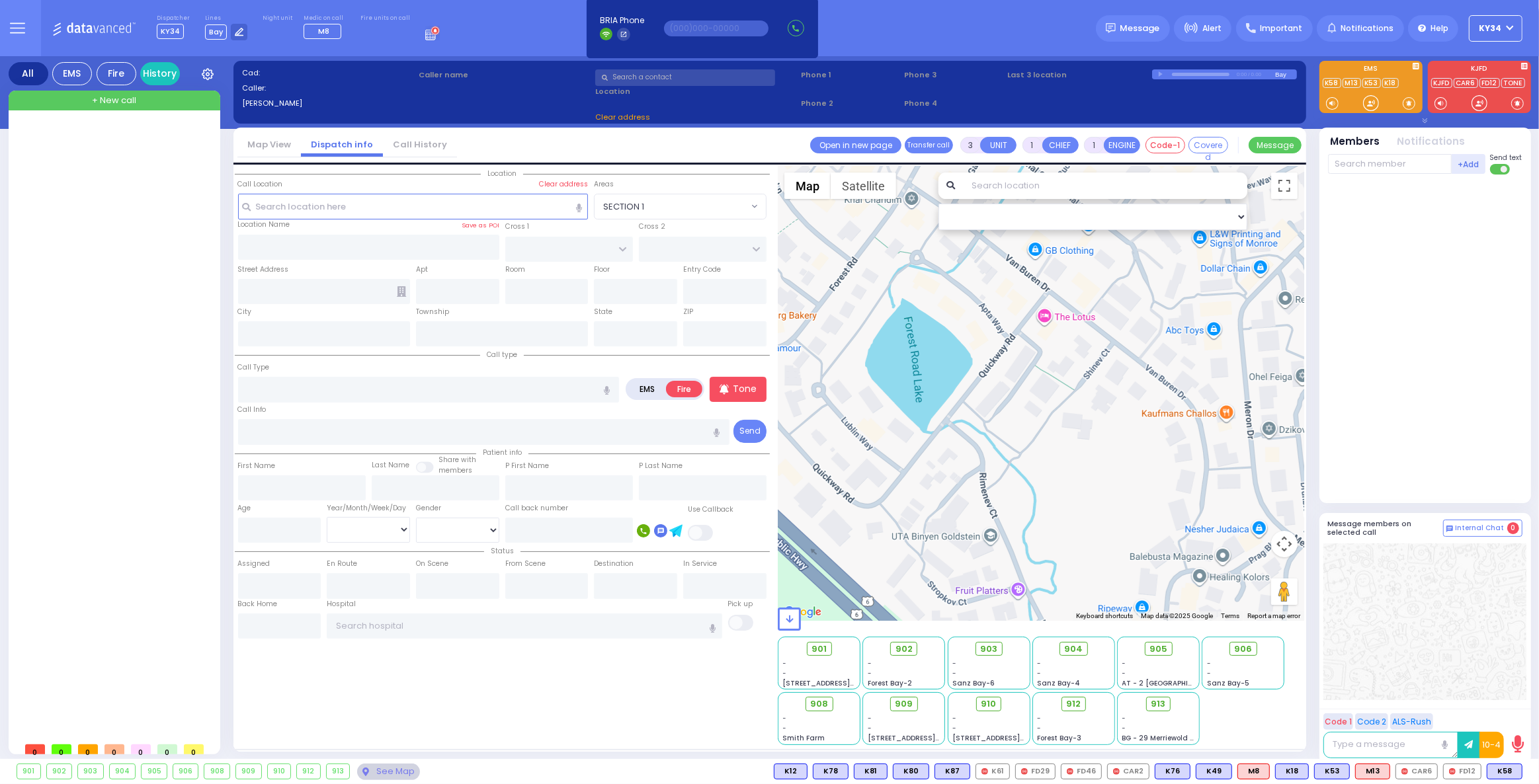
click at [120, 145] on div at bounding box center [116, 429] width 197 height 613
drag, startPoint x: 121, startPoint y: 254, endPoint x: 114, endPoint y: 270, distance: 17.5
click at [117, 267] on div at bounding box center [116, 429] width 197 height 613
